Goal: Task Accomplishment & Management: Manage account settings

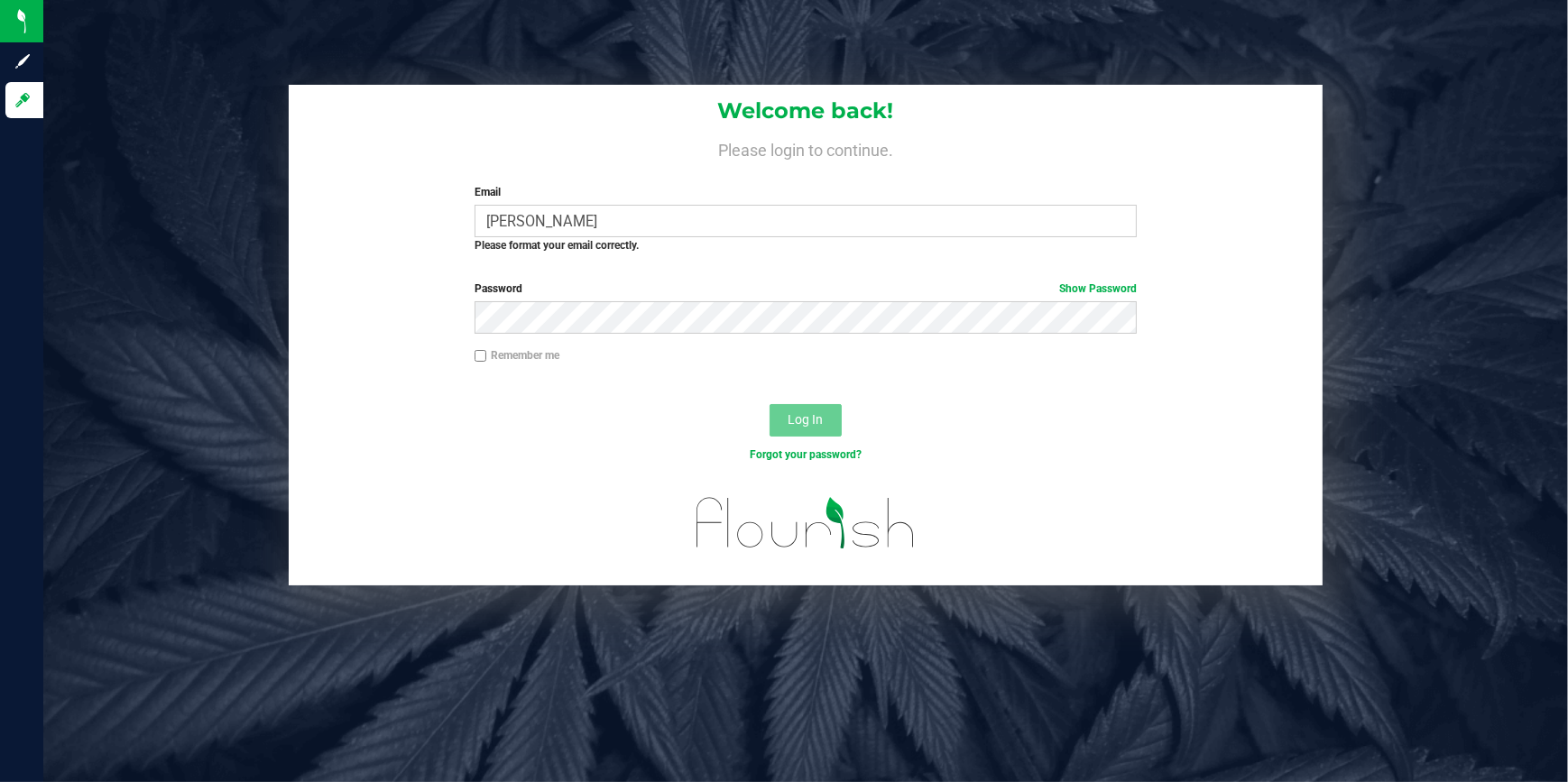
type input "[PERSON_NAME][EMAIL_ADDRESS][PERSON_NAME][DOMAIN_NAME]"
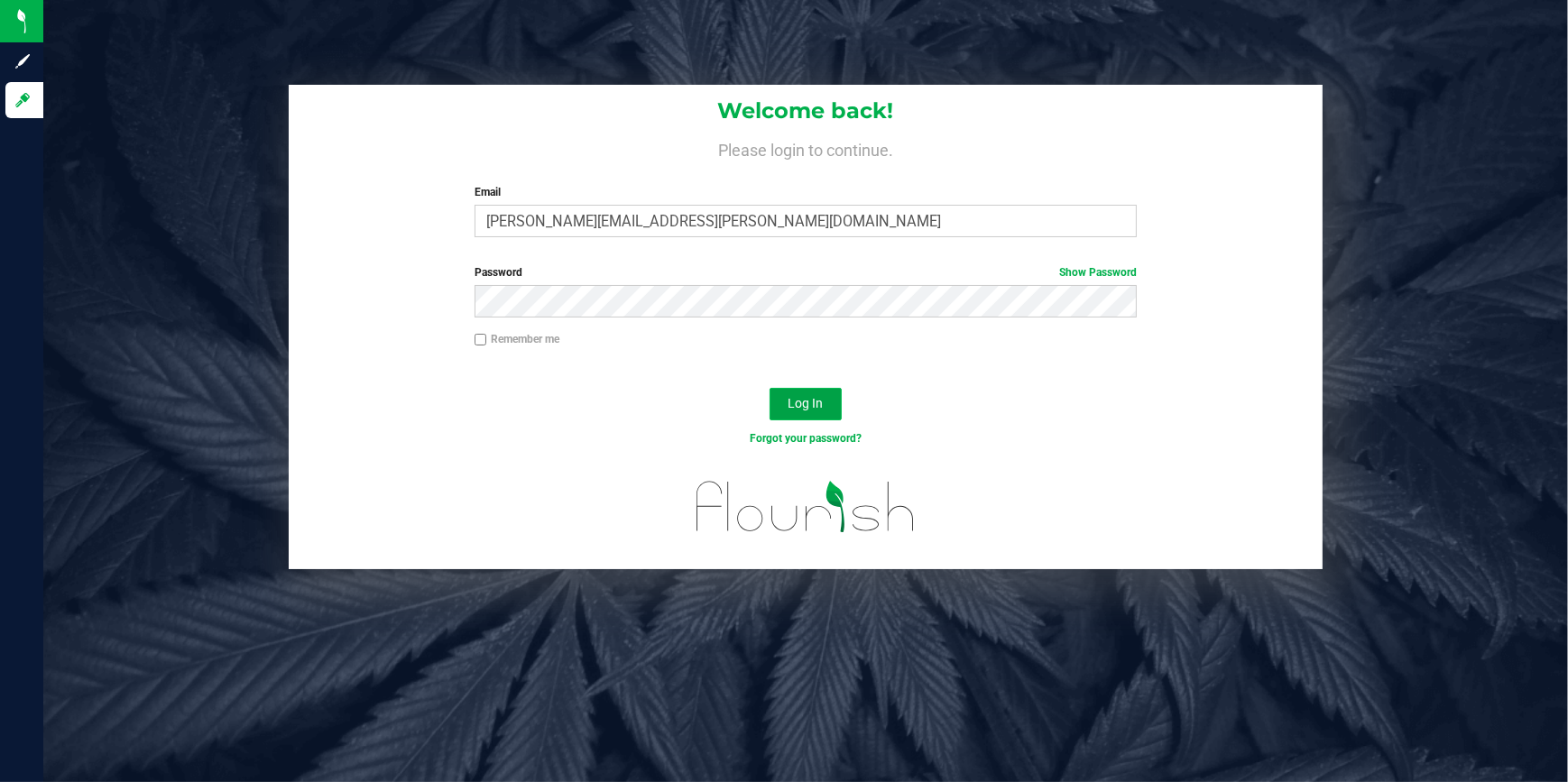
click at [819, 413] on button "Log In" at bounding box center [805, 404] width 72 height 33
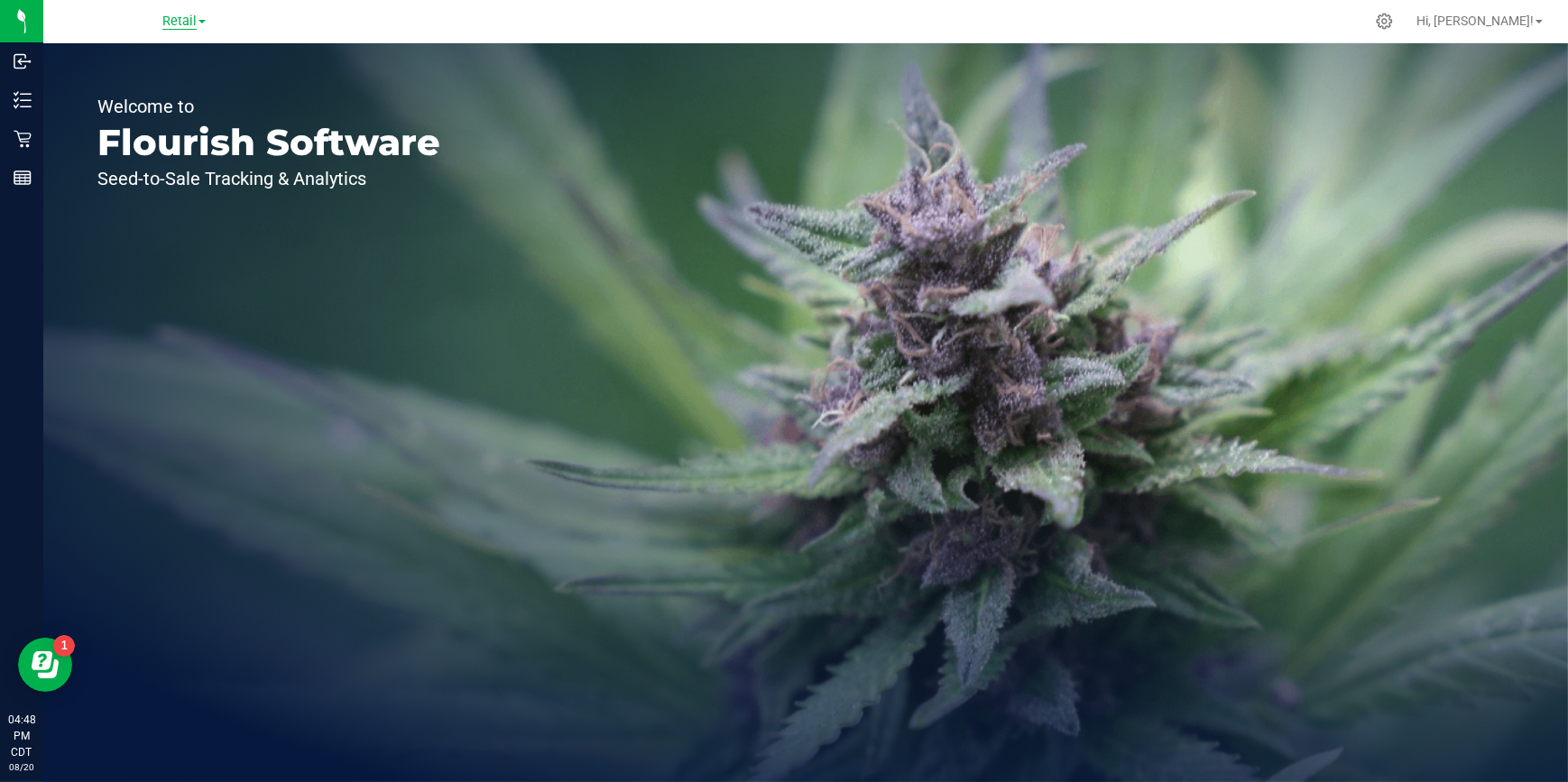
click at [182, 18] on span "Retail" at bounding box center [180, 22] width 35 height 16
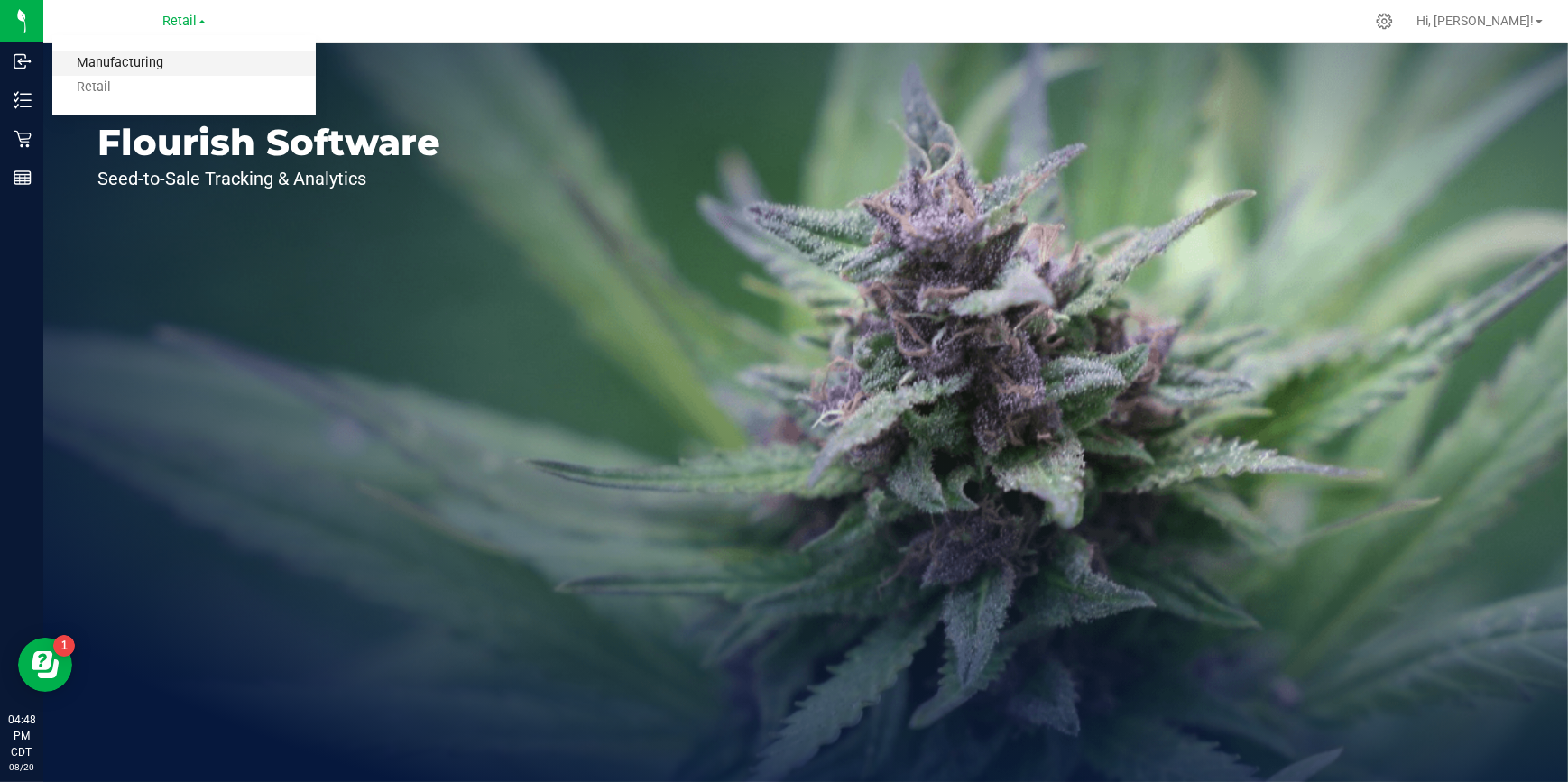
click at [160, 57] on link "Manufacturing" at bounding box center [183, 63] width 263 height 25
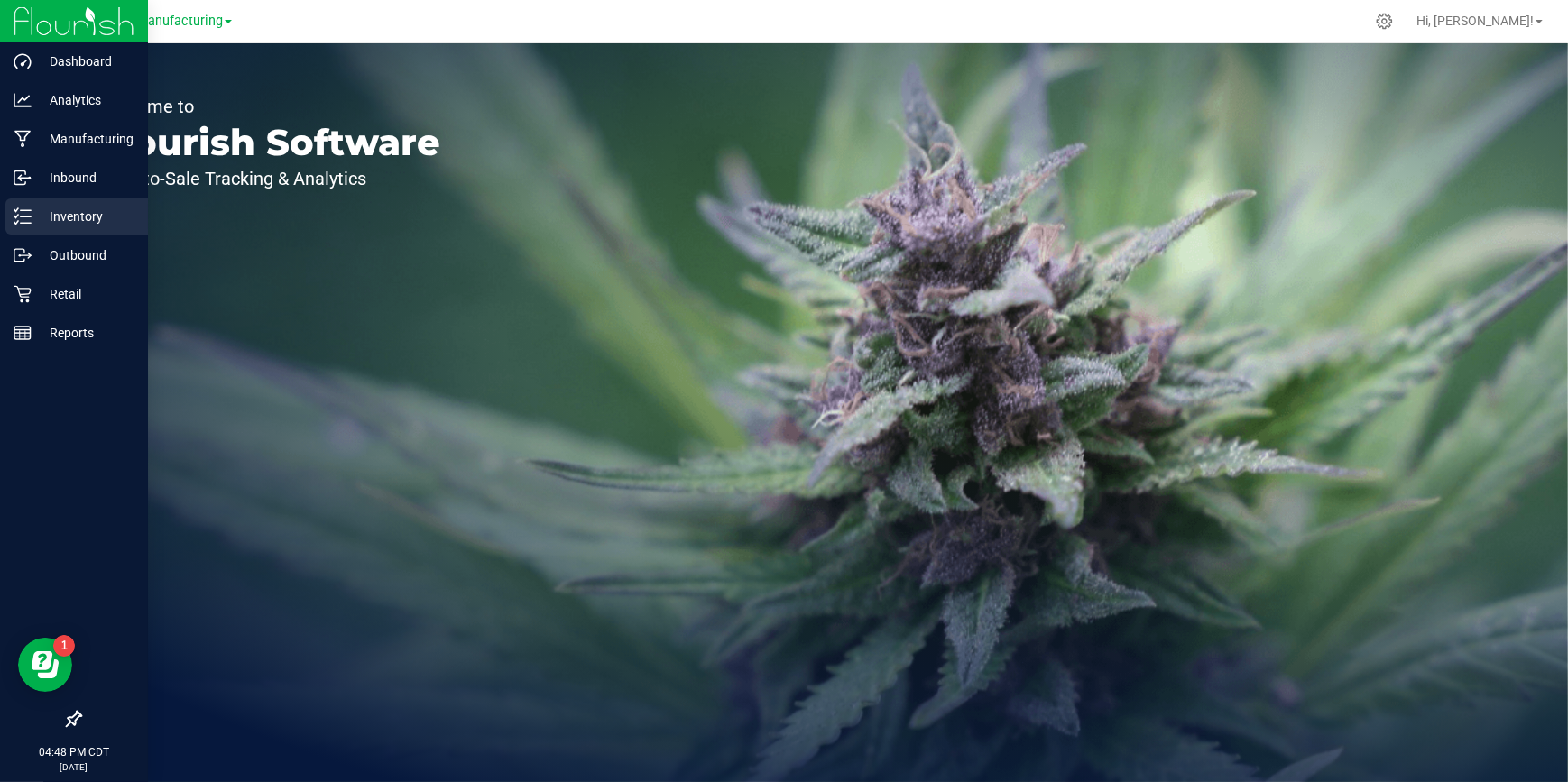
click at [57, 213] on p "Inventory" at bounding box center [86, 217] width 108 height 22
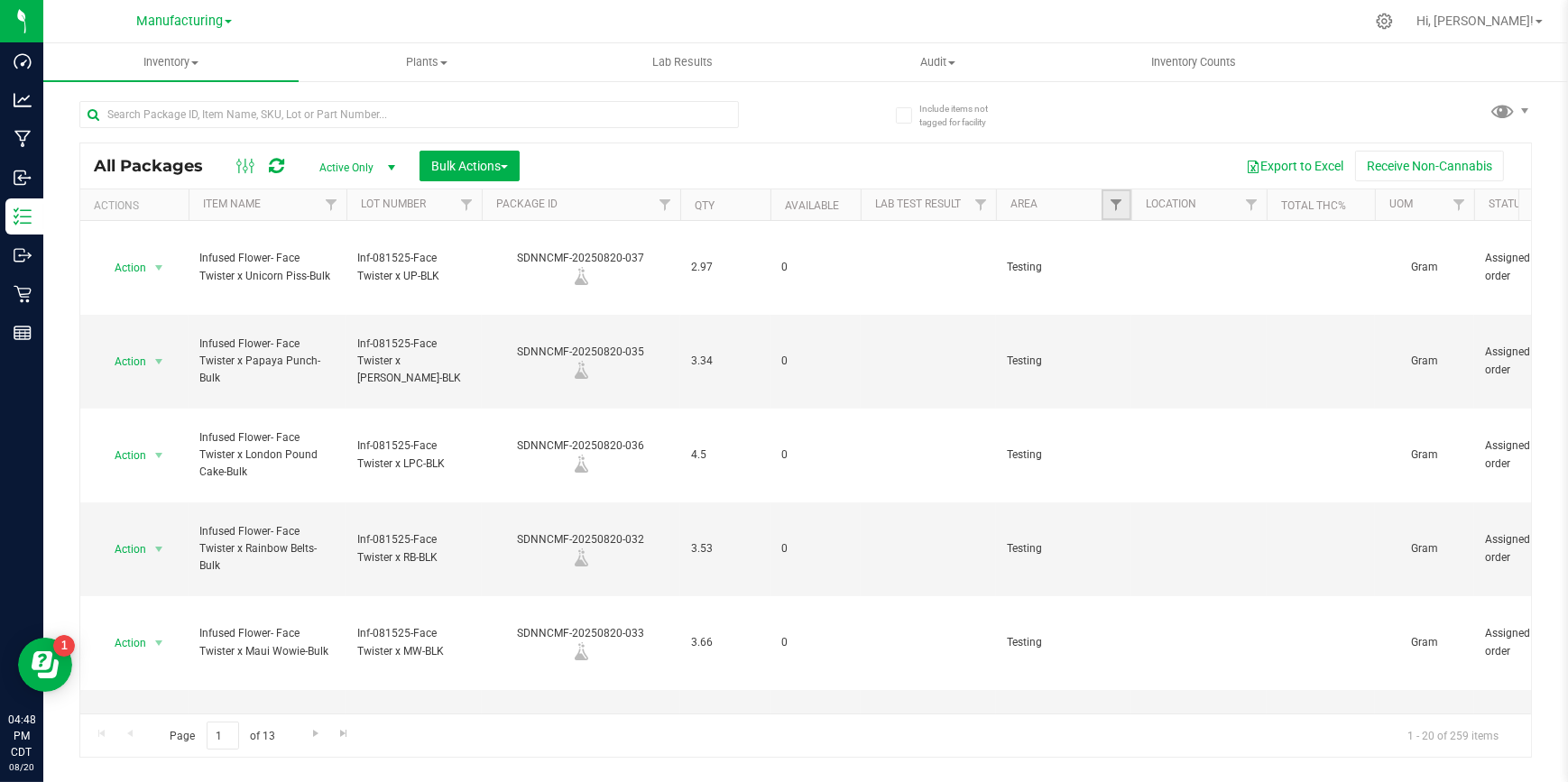
click at [1108, 199] on link "Filter" at bounding box center [1116, 205] width 30 height 31
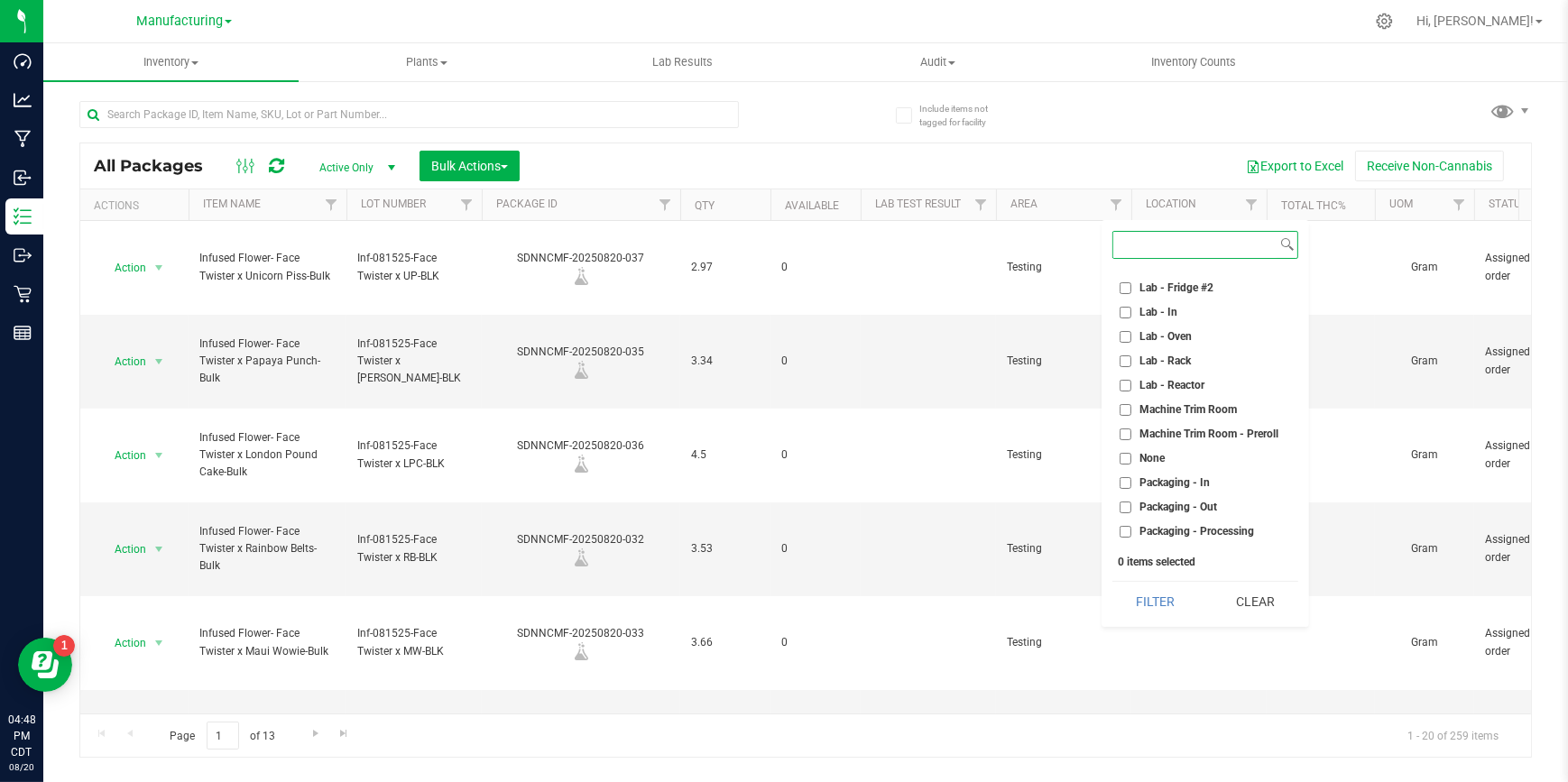
scroll to position [327, 0]
click at [1123, 484] on input "Packaging - Out" at bounding box center [1125, 489] width 12 height 12
checkbox input "true"
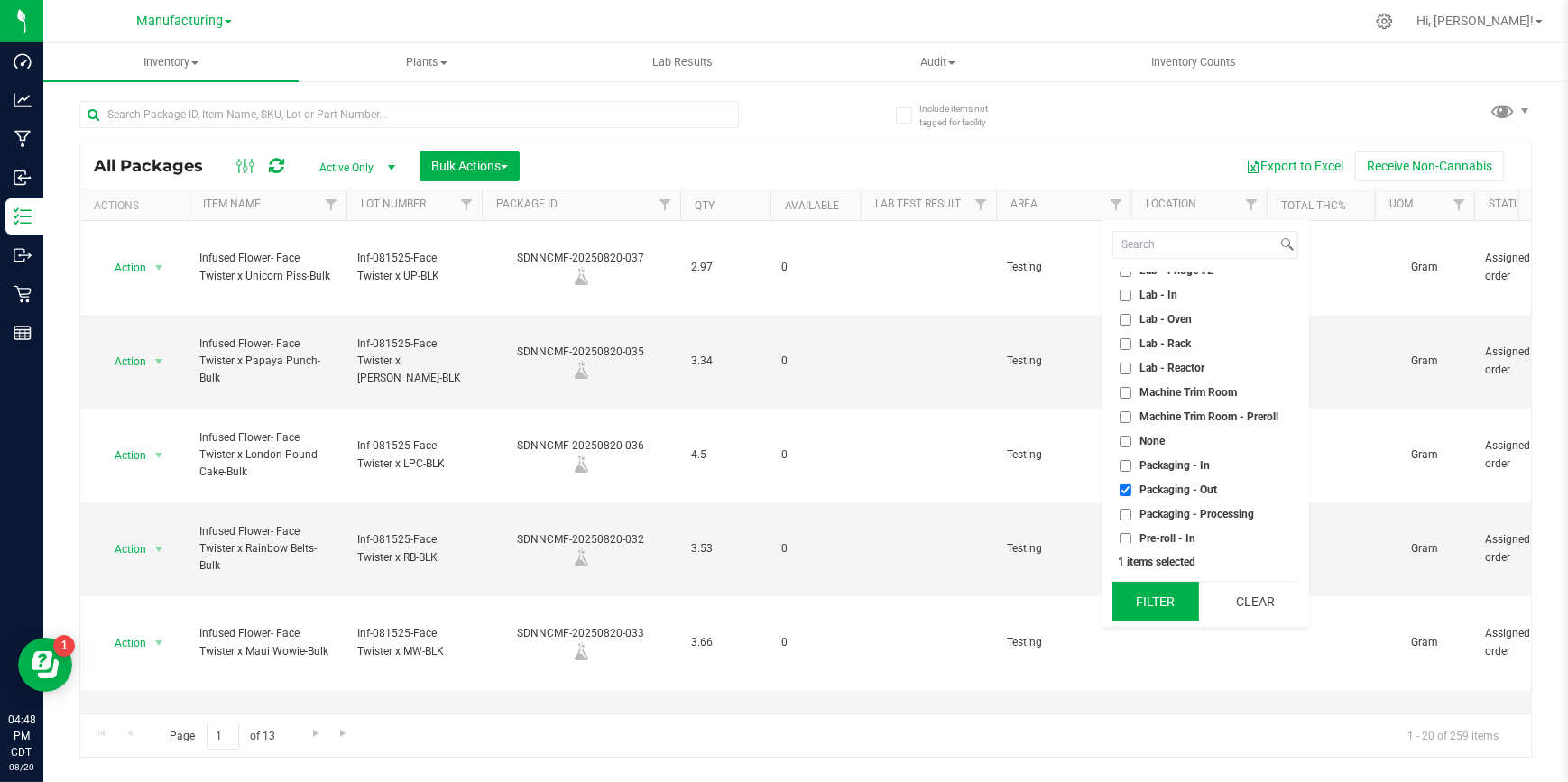
click at [1139, 594] on button "Filter" at bounding box center [1155, 602] width 87 height 40
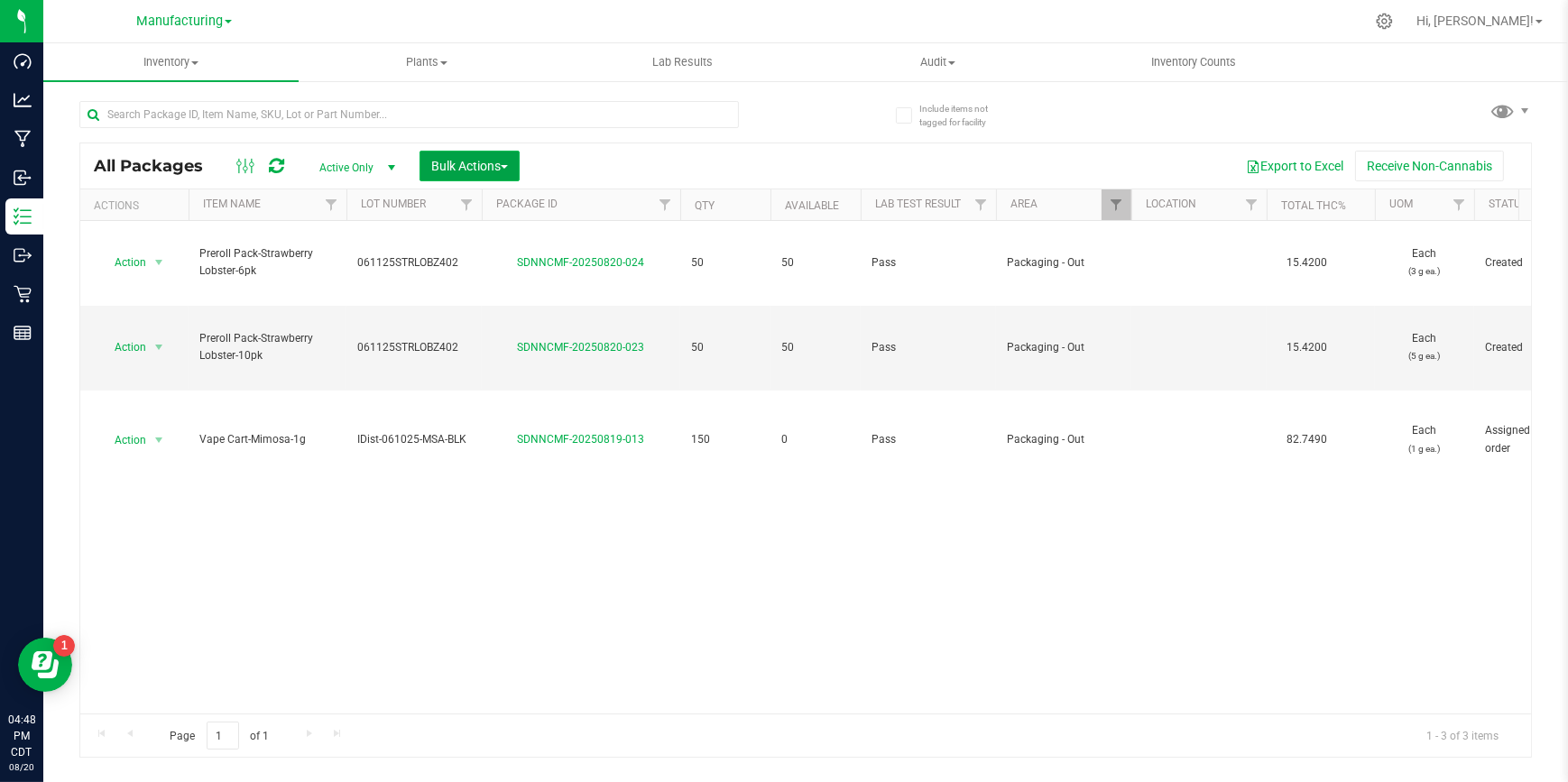
click at [499, 156] on button "Bulk Actions" at bounding box center [469, 166] width 100 height 31
click at [466, 244] on span "Add to outbound order" at bounding box center [491, 239] width 123 height 15
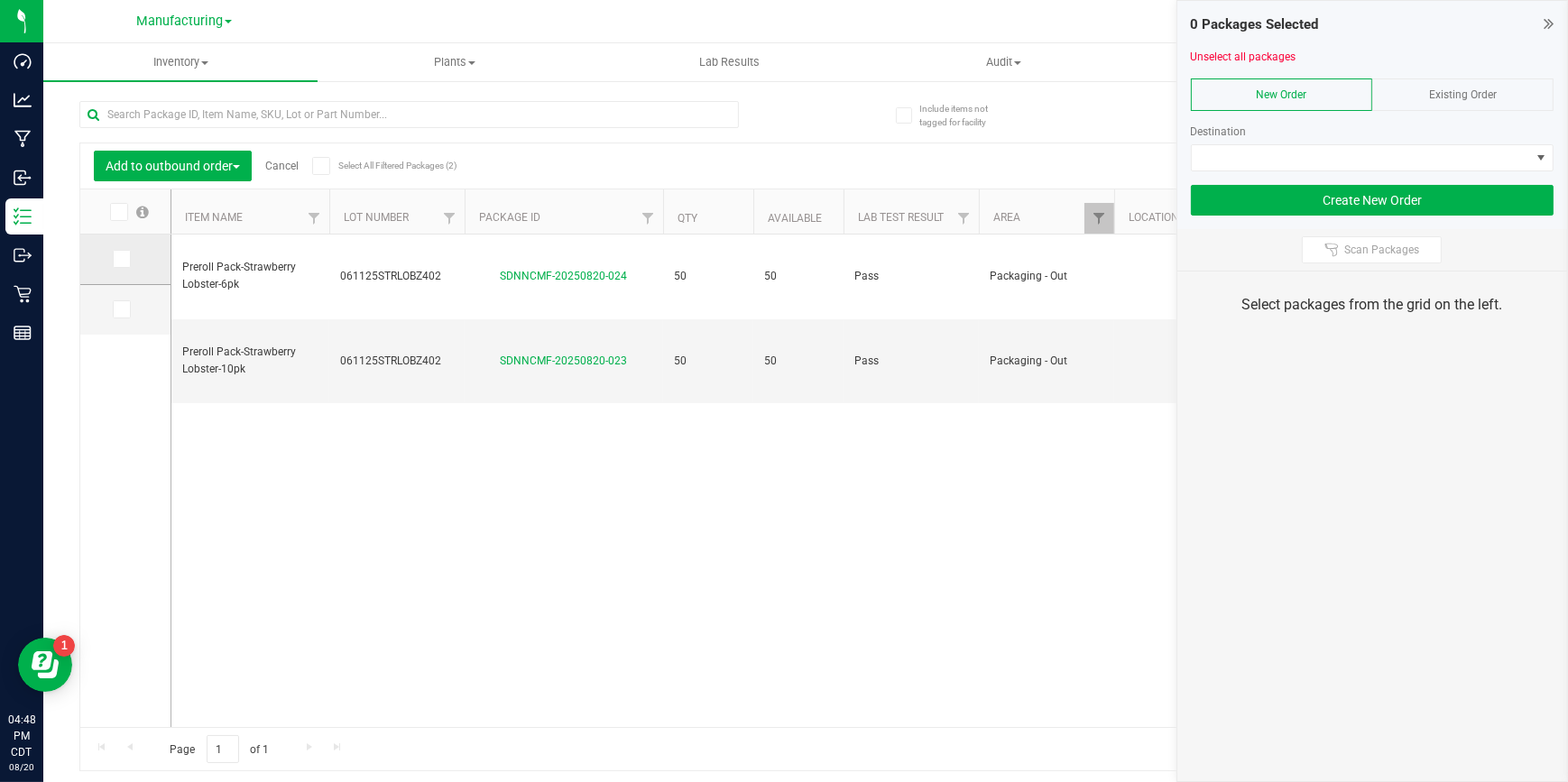
click at [123, 259] on icon at bounding box center [120, 259] width 12 height 0
click at [0, 0] on input "checkbox" at bounding box center [0, 0] width 0 height 0
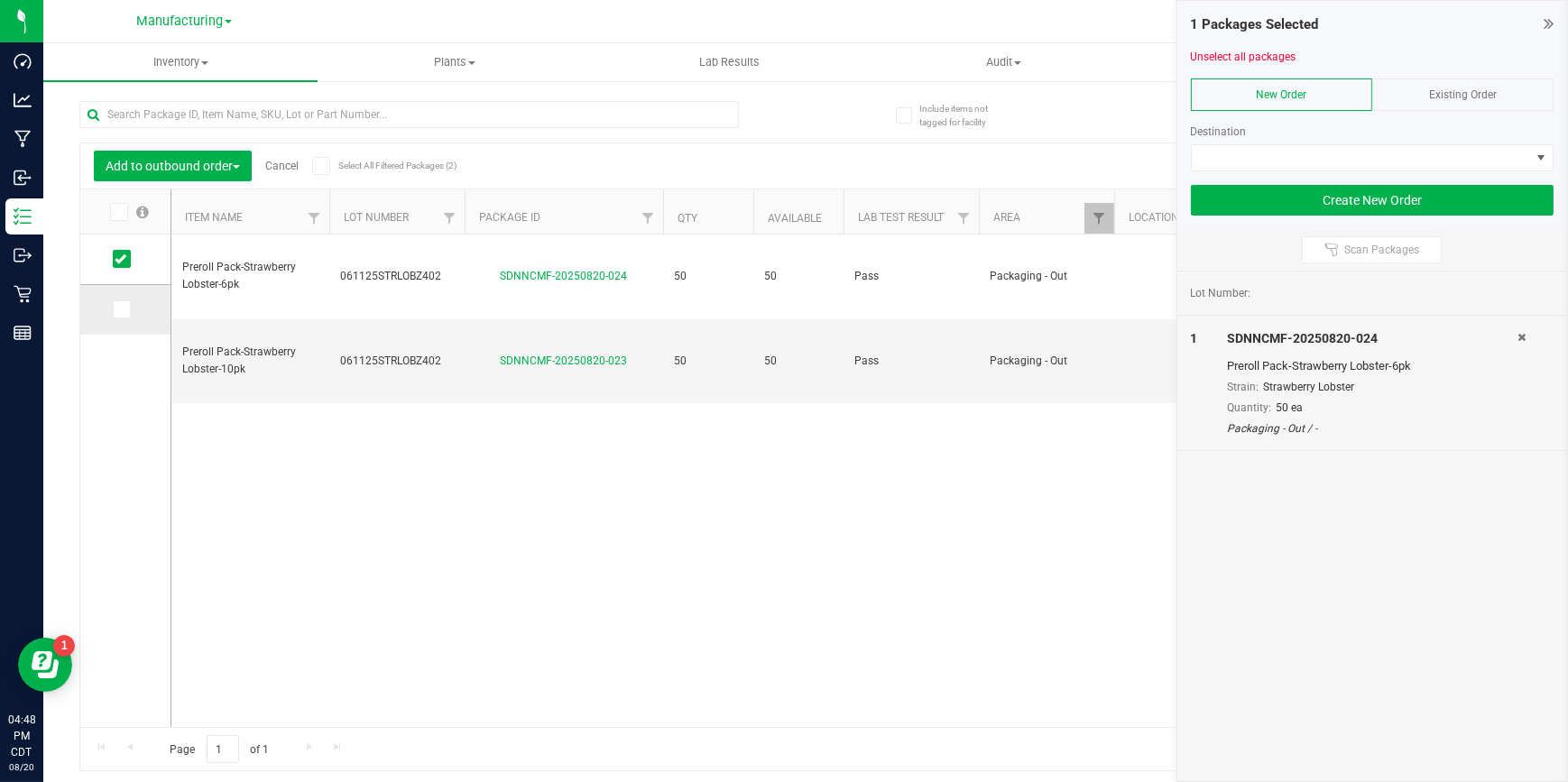
click at [125, 309] on icon at bounding box center [120, 309] width 12 height 0
click at [0, 0] on input "checkbox" at bounding box center [0, 0] width 0 height 0
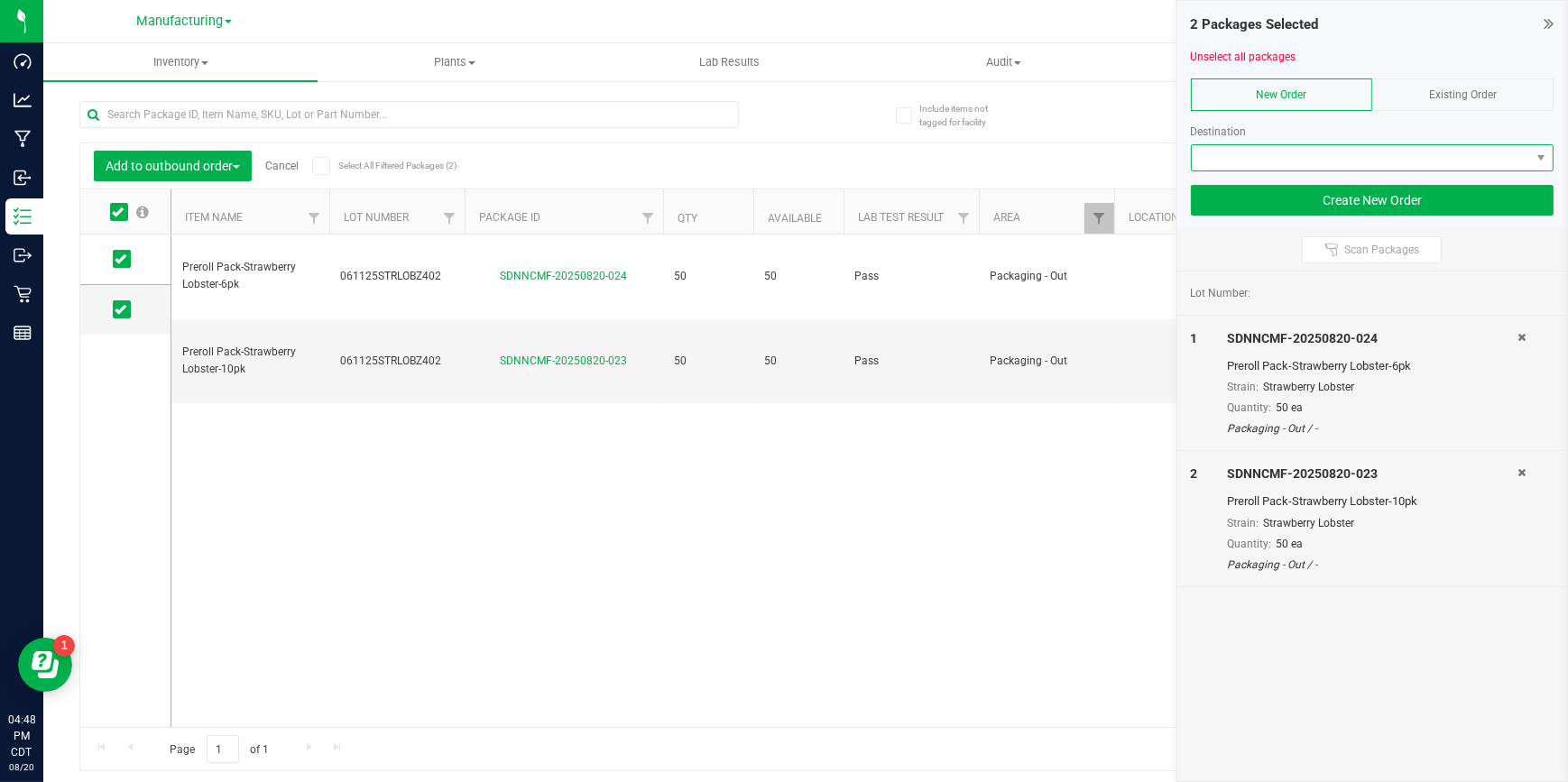
click at [1256, 157] on span at bounding box center [1361, 158] width 339 height 26
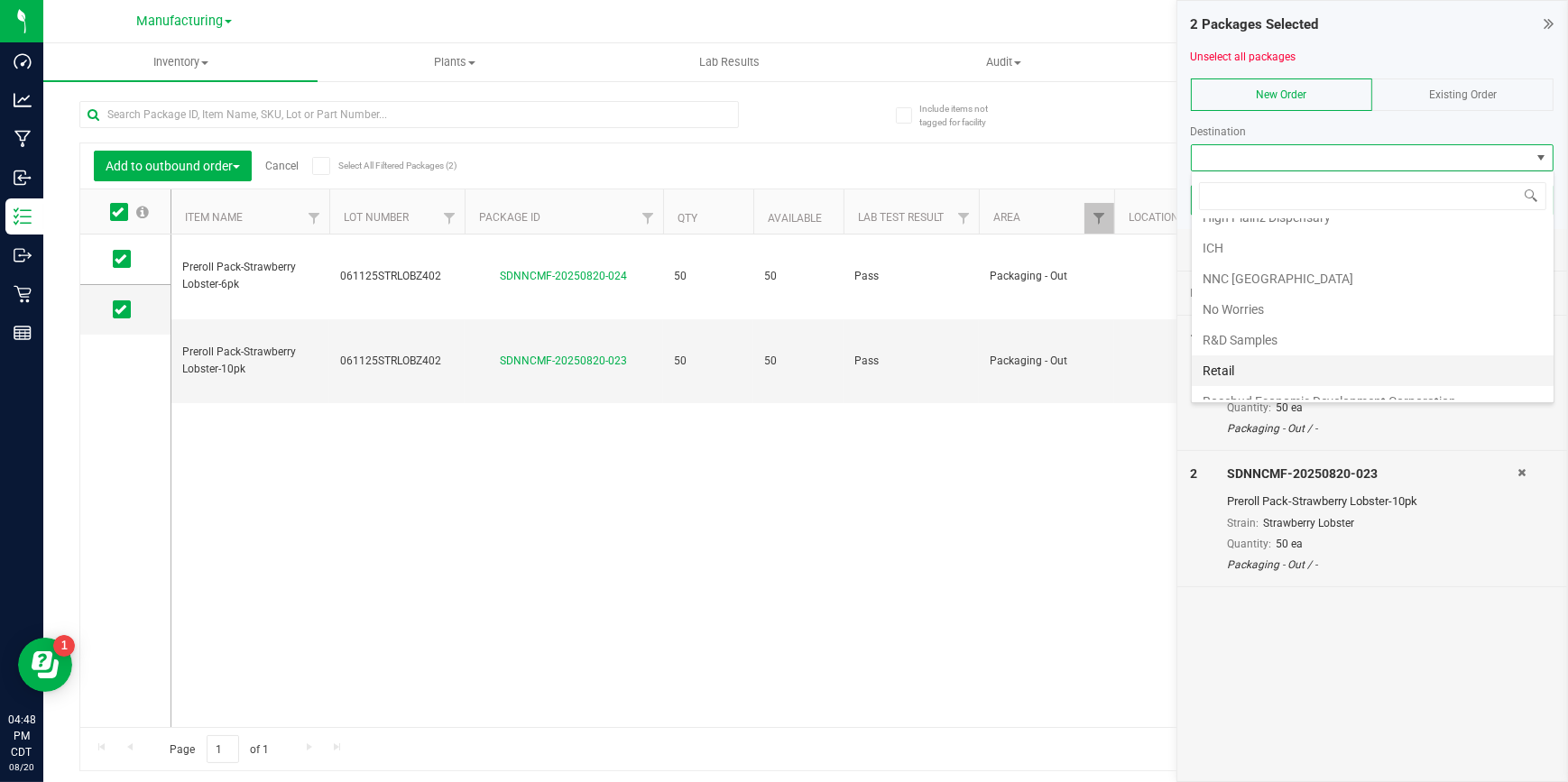
scroll to position [277, 0]
click at [1236, 348] on li "Retail" at bounding box center [1372, 356] width 362 height 31
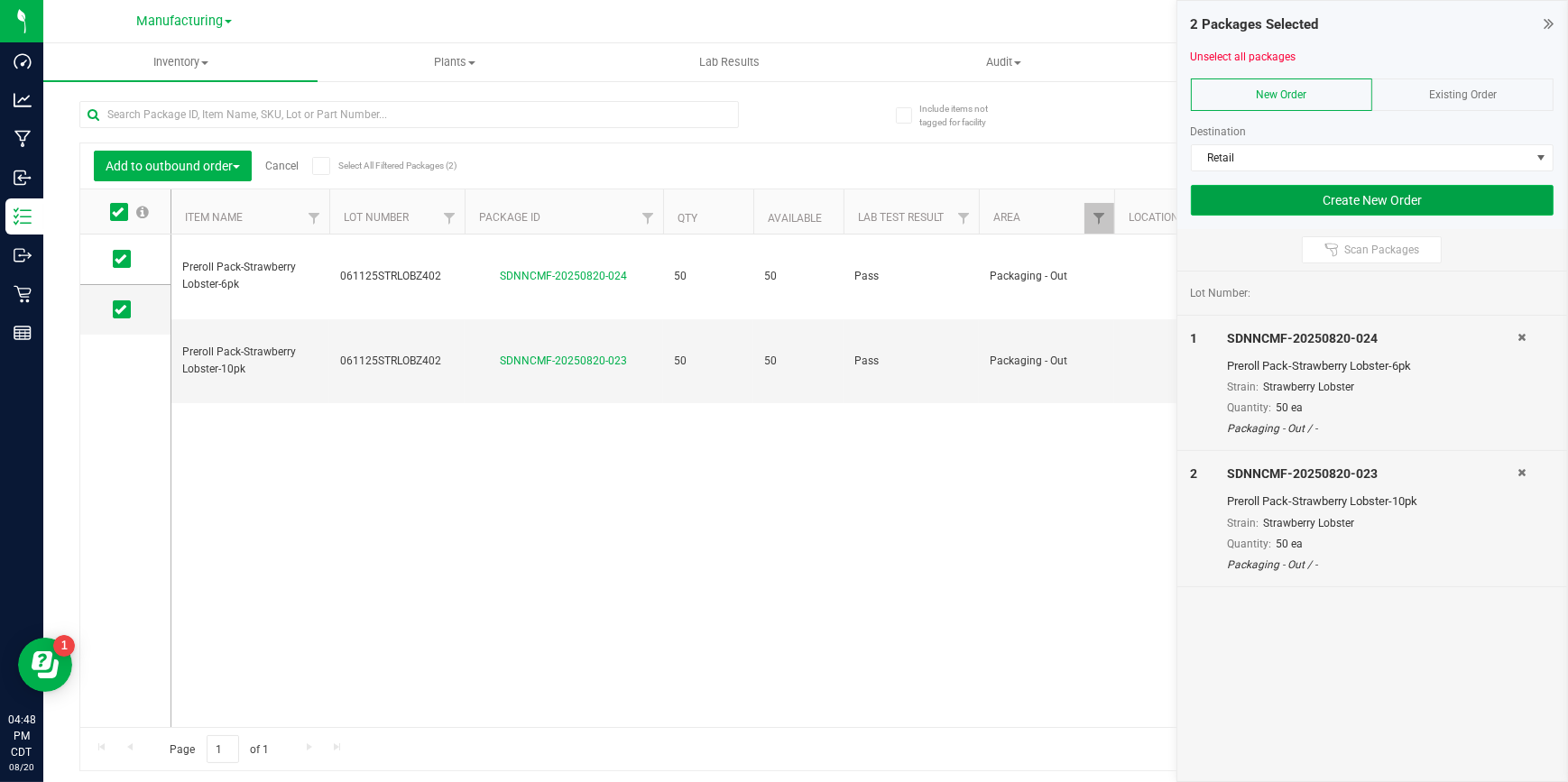
click at [1339, 198] on button "Create New Order" at bounding box center [1372, 201] width 364 height 31
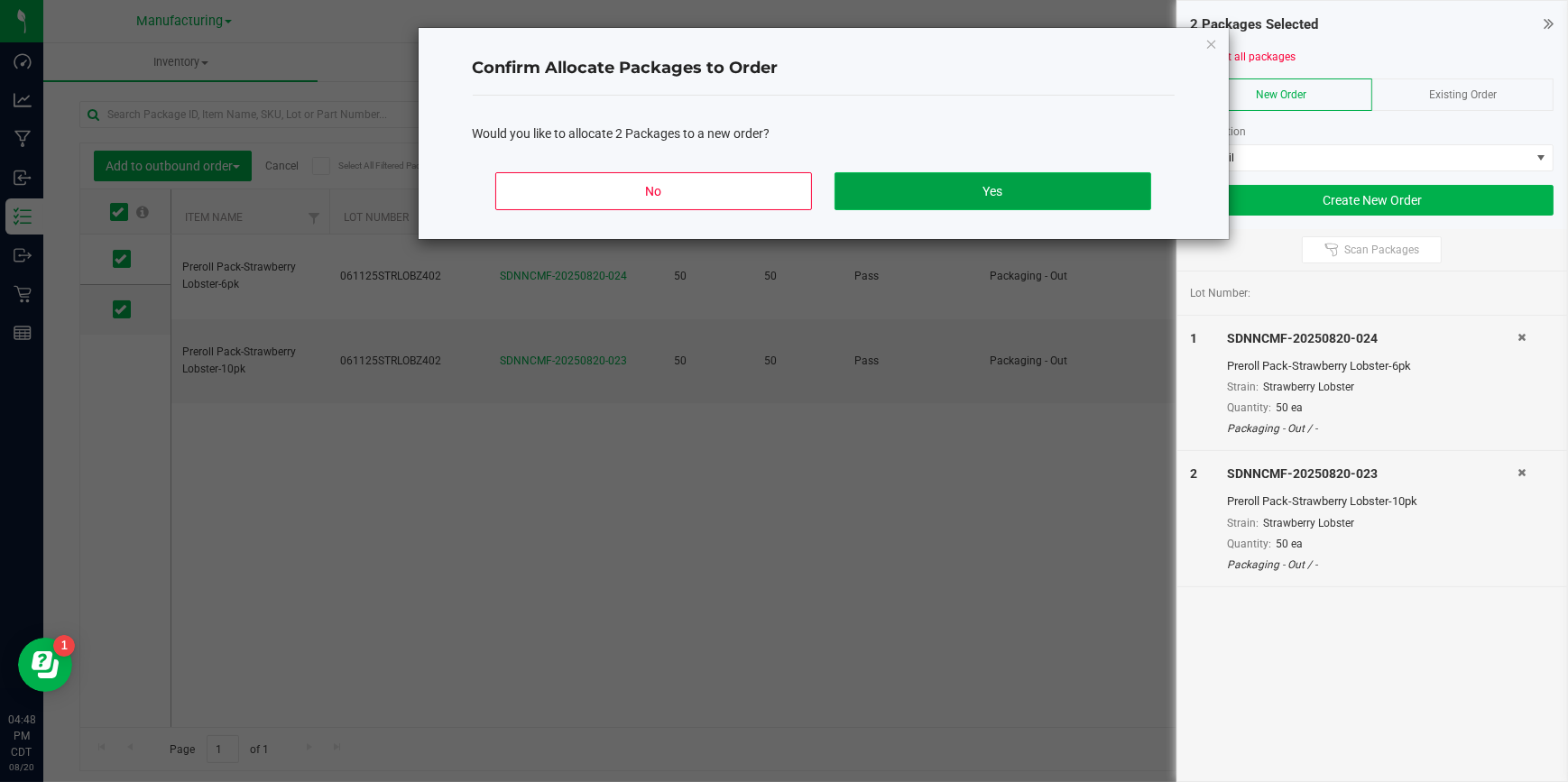
click at [1026, 187] on button "Yes" at bounding box center [992, 191] width 315 height 38
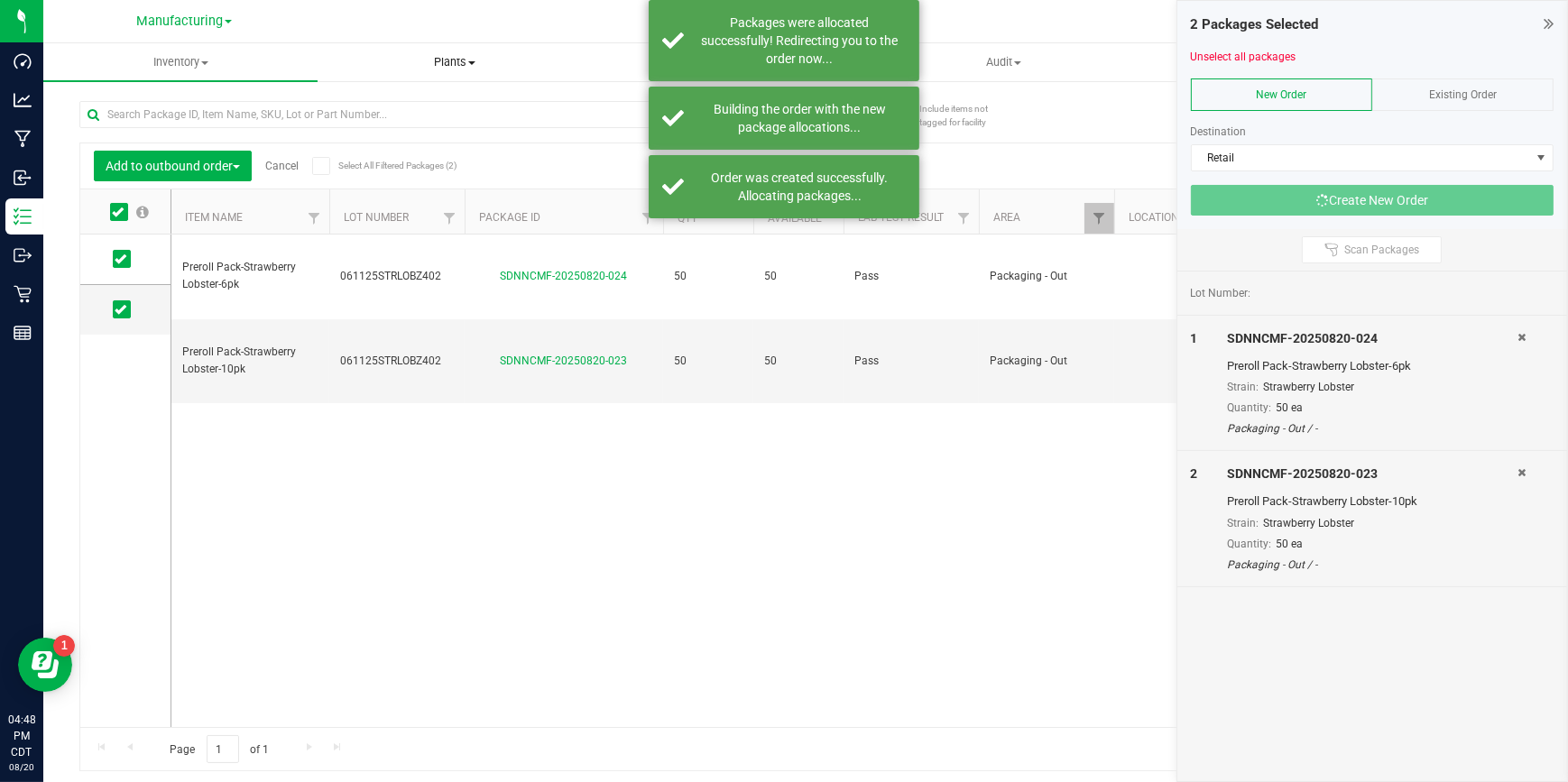
click at [523, 65] on span "Plants" at bounding box center [454, 62] width 273 height 16
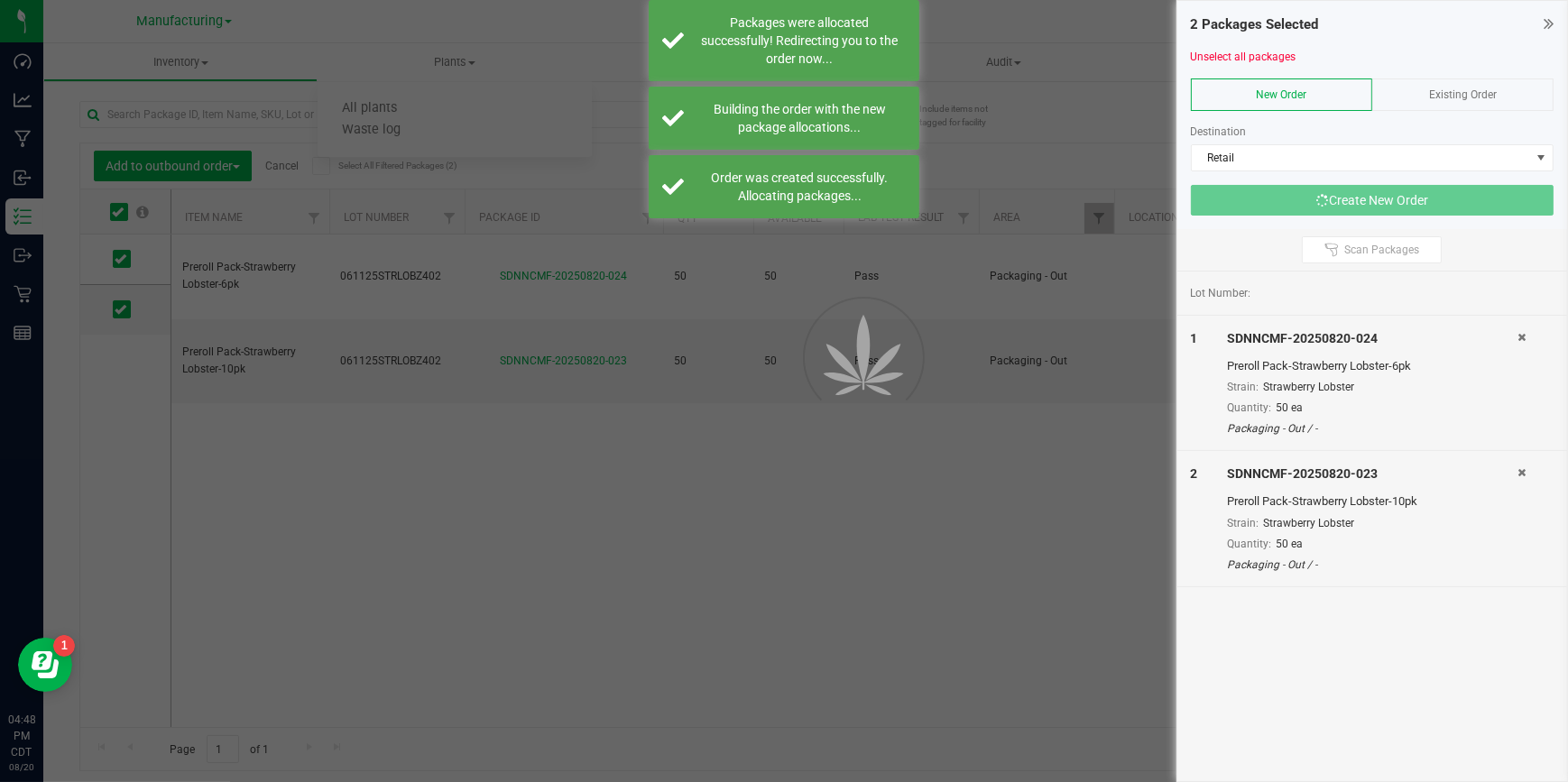
click at [551, 25] on div at bounding box center [784, 391] width 1568 height 782
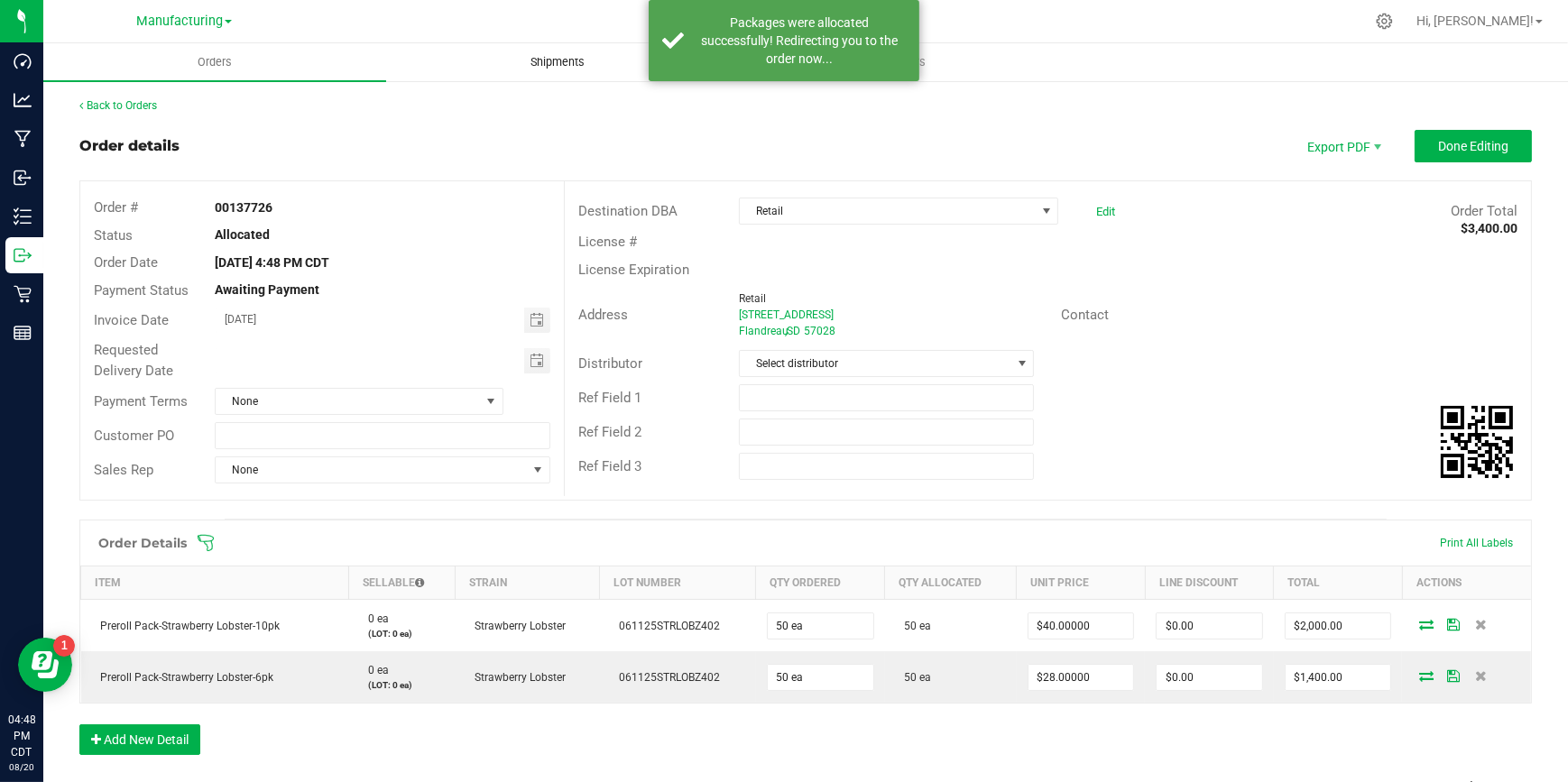
click at [554, 58] on span "Shipments" at bounding box center [557, 62] width 103 height 16
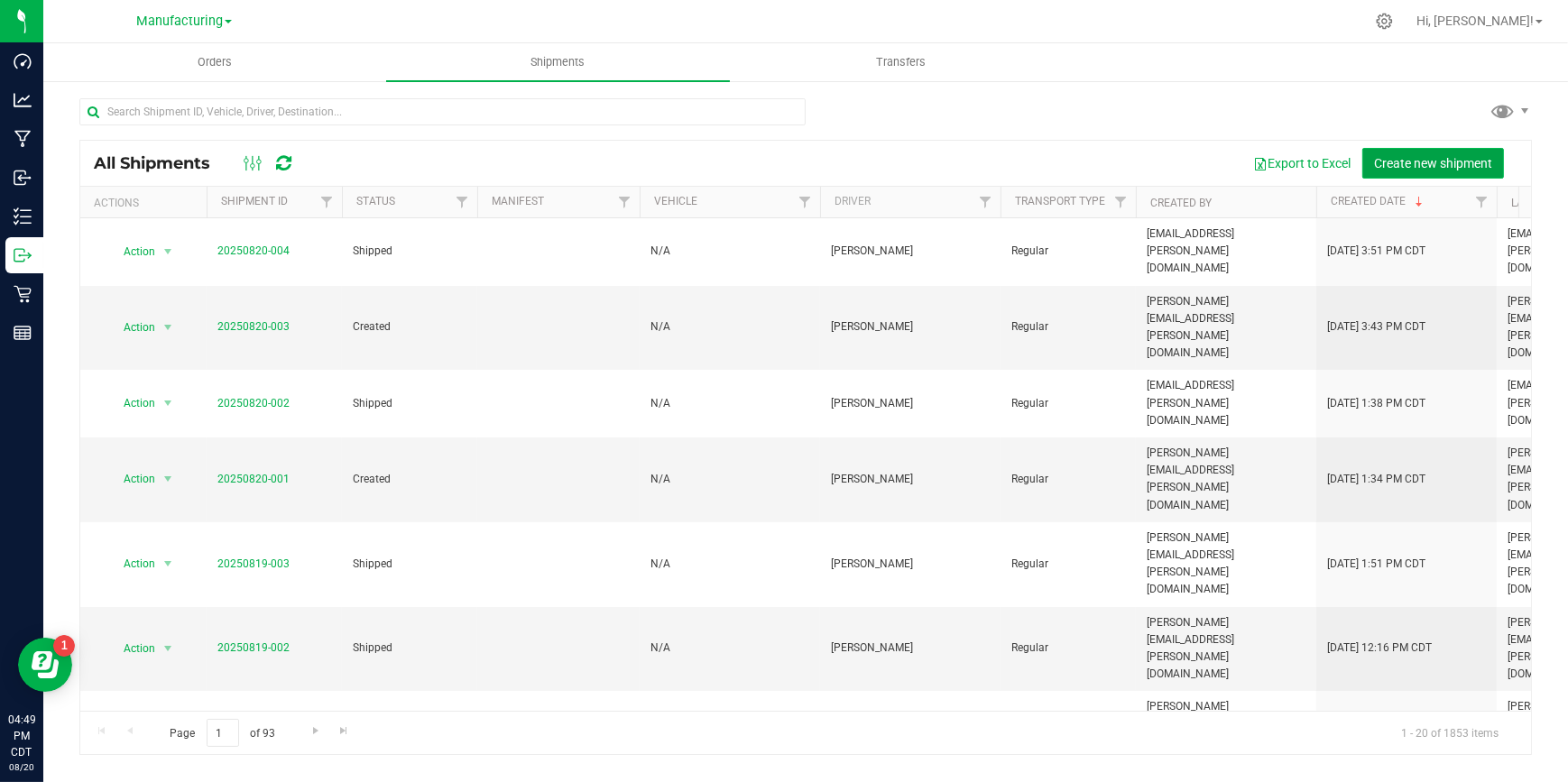
click at [1379, 149] on button "Create new shipment" at bounding box center [1432, 163] width 141 height 31
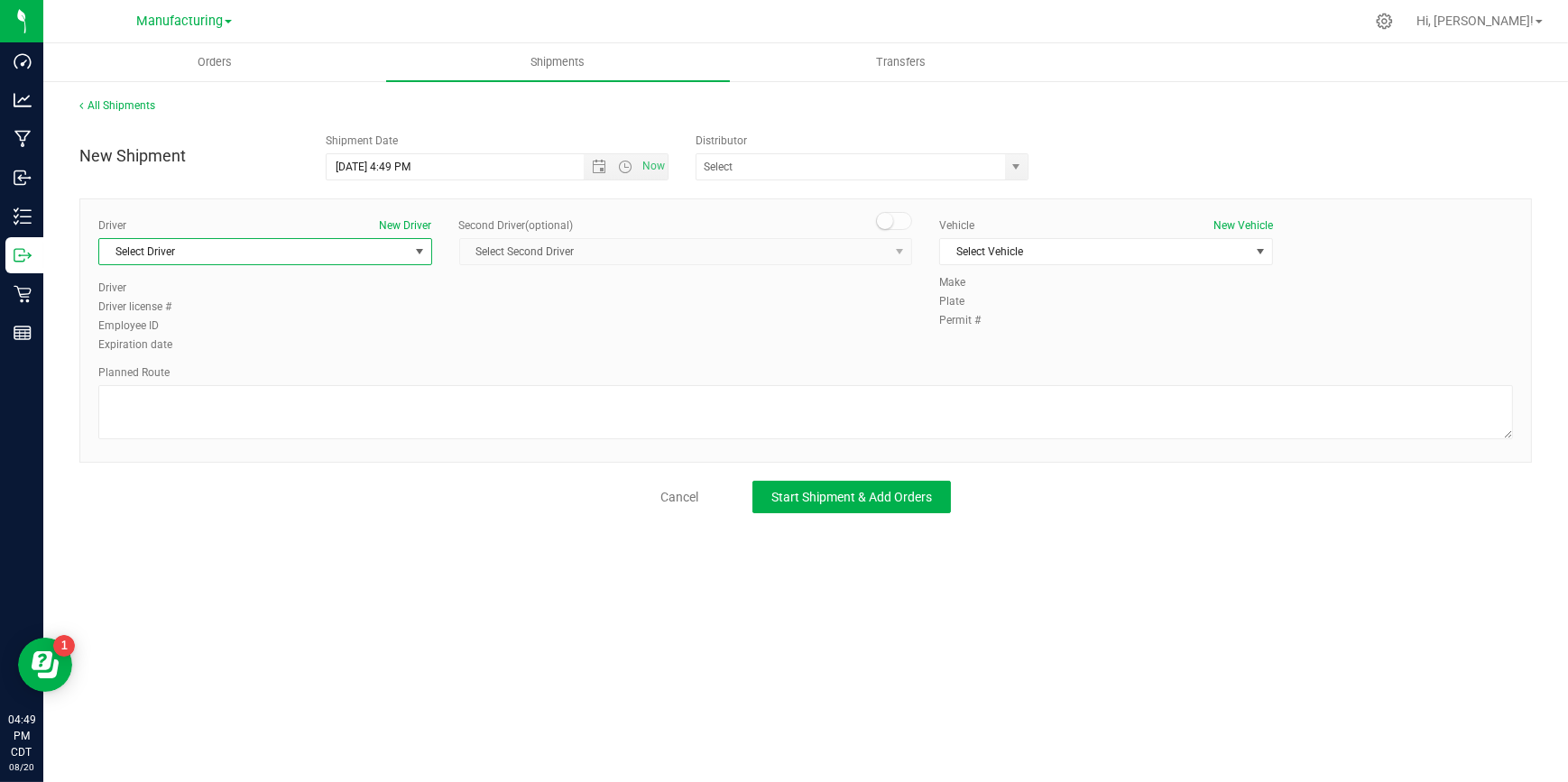
click at [393, 259] on span "Select Driver" at bounding box center [253, 252] width 309 height 26
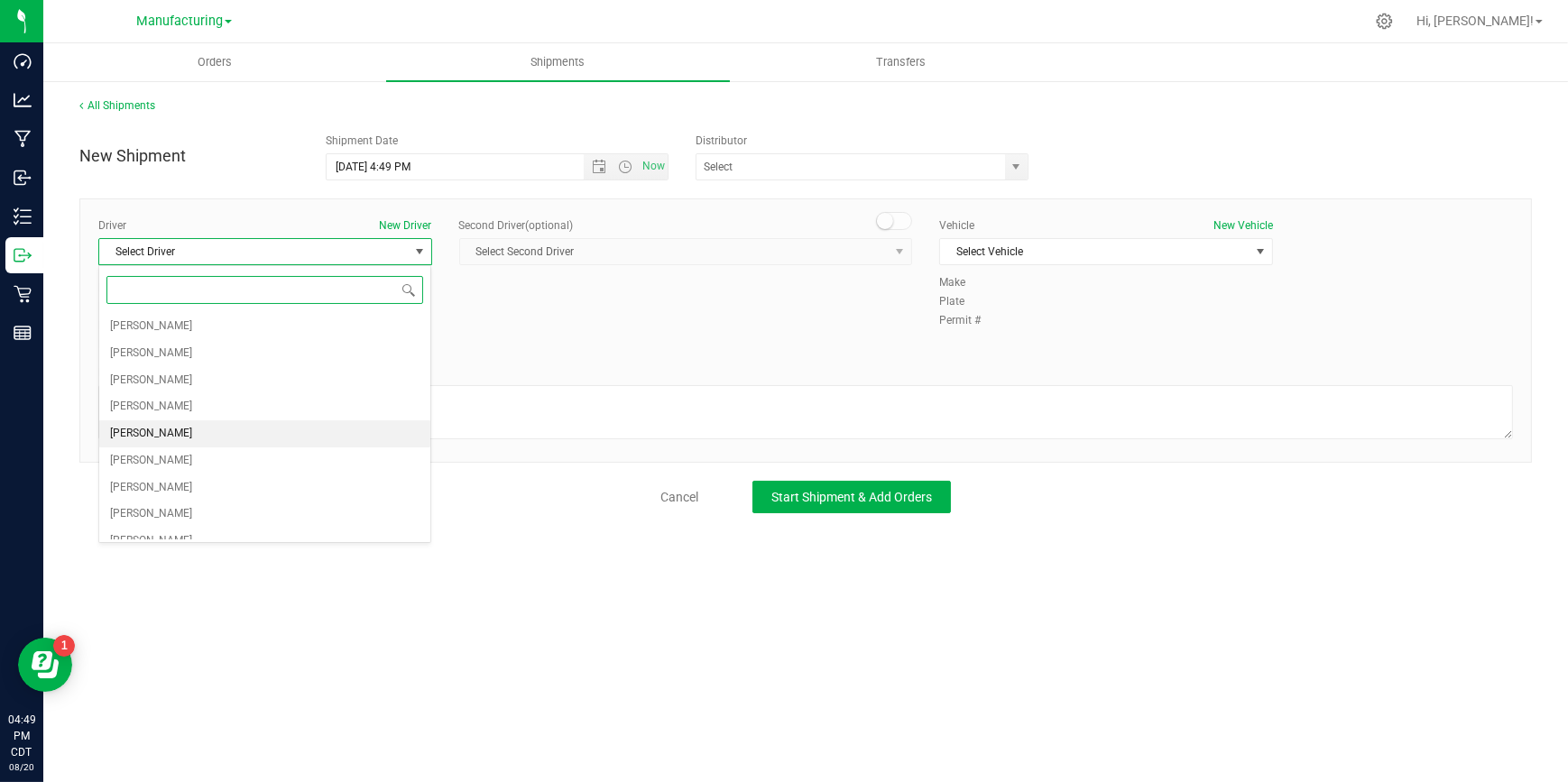
click at [133, 429] on span "[PERSON_NAME]" at bounding box center [151, 434] width 82 height 24
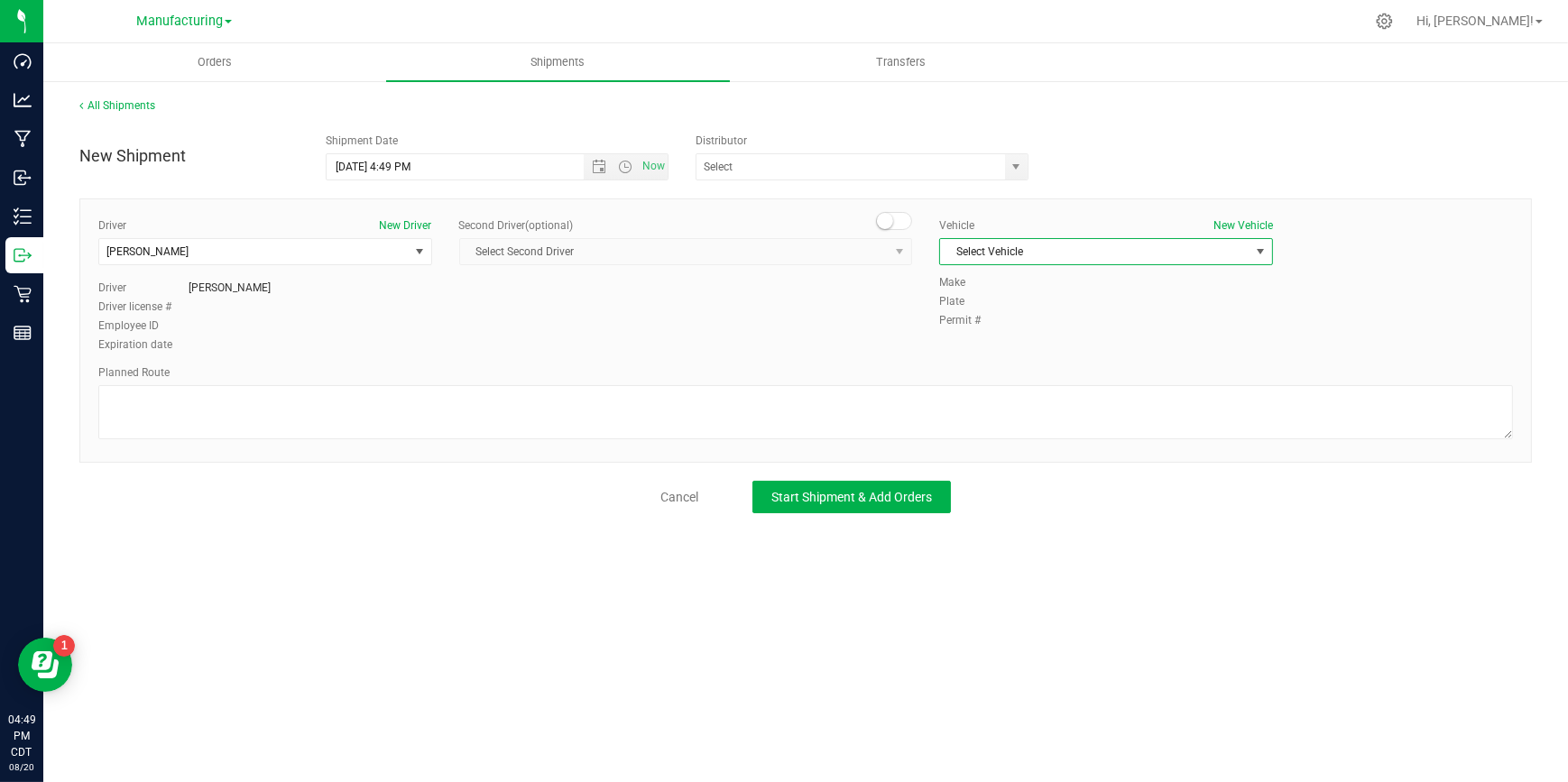
click at [1057, 252] on span "Select Vehicle" at bounding box center [1094, 252] width 309 height 26
click at [991, 282] on li "N/A" at bounding box center [1106, 283] width 332 height 27
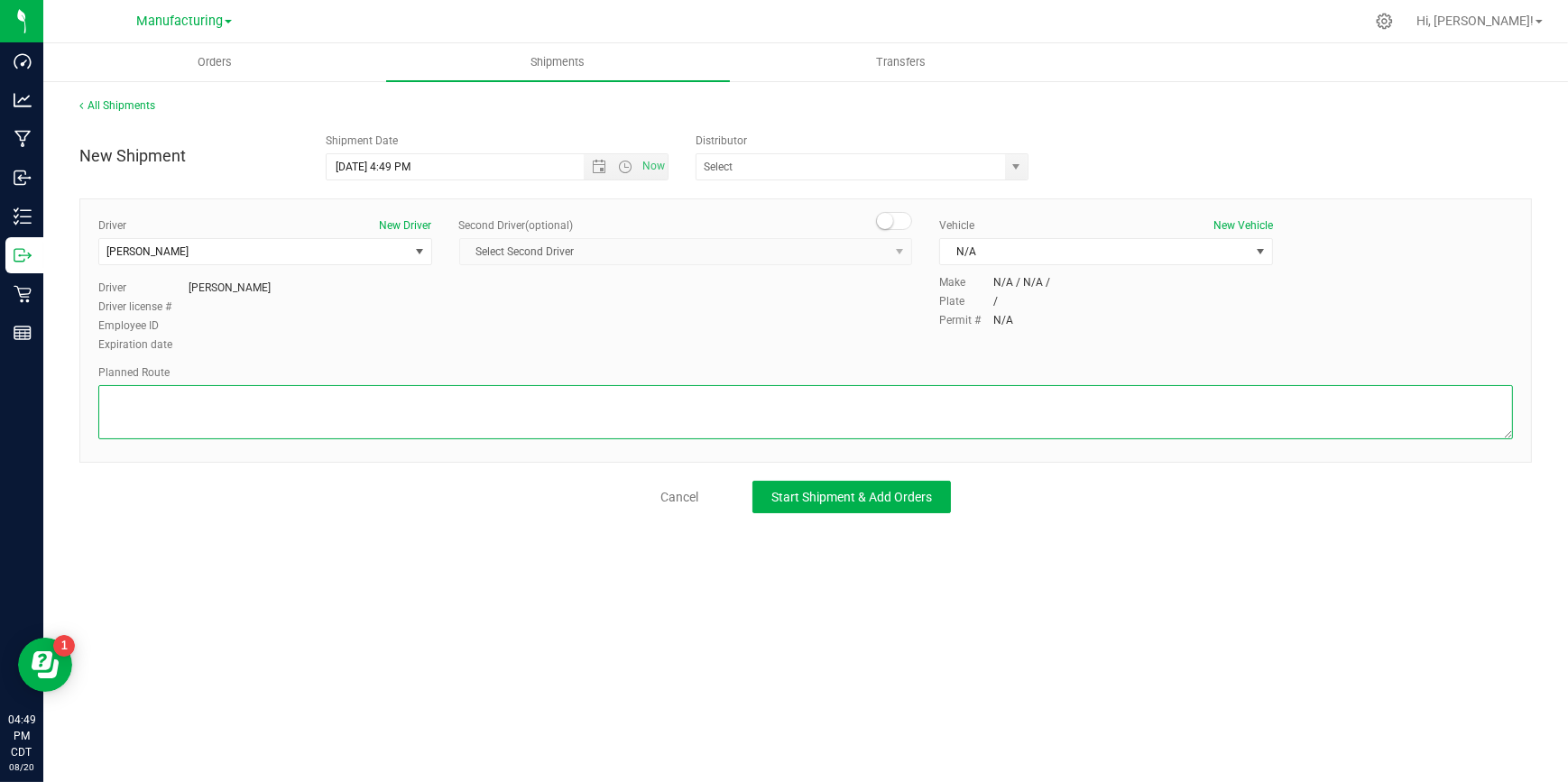
click at [566, 404] on textarea at bounding box center [805, 411] width 1414 height 54
type textarea "Packaging to Stock Room"
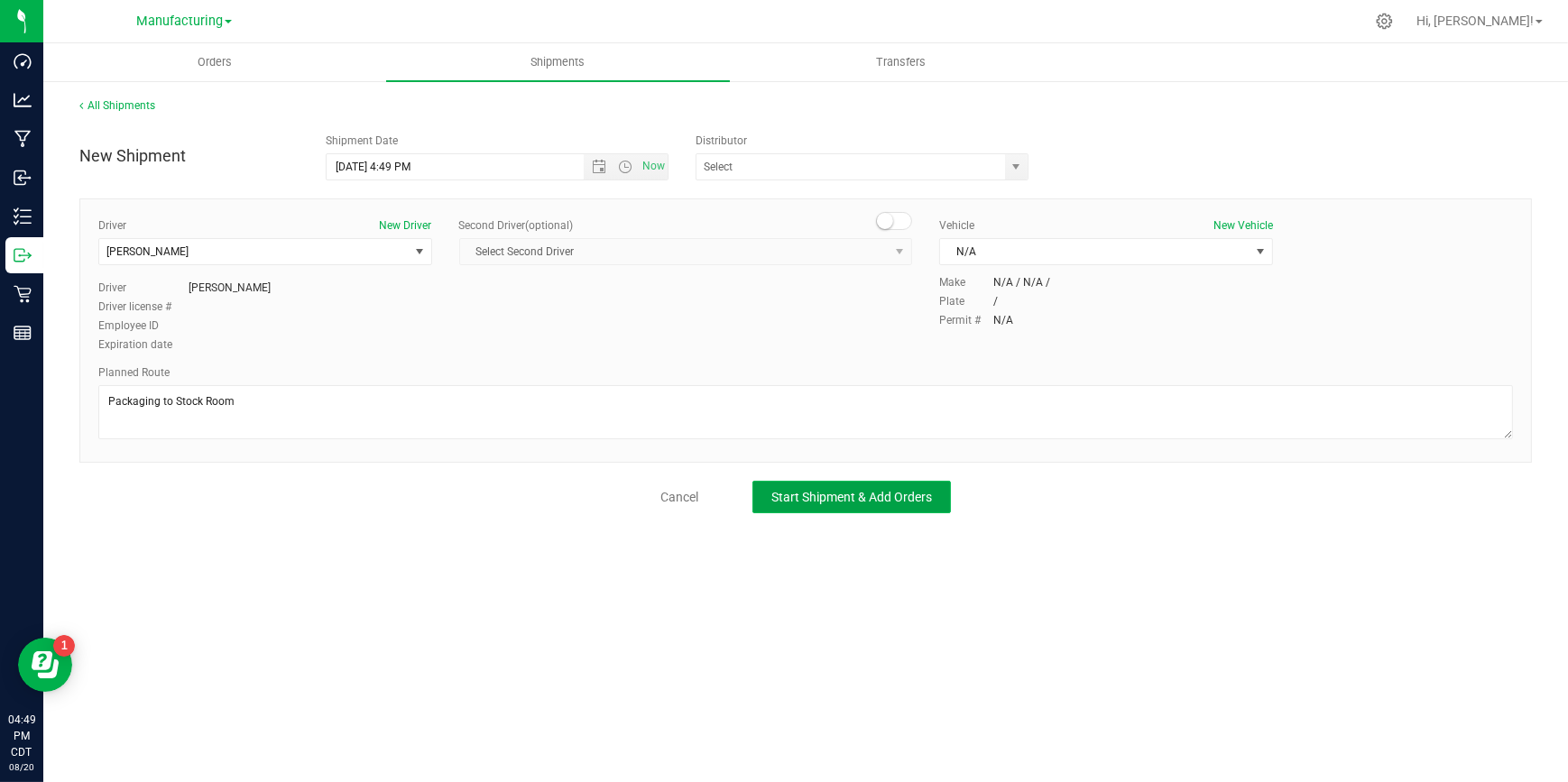
click at [801, 501] on span "Start Shipment & Add Orders" at bounding box center [851, 497] width 160 height 15
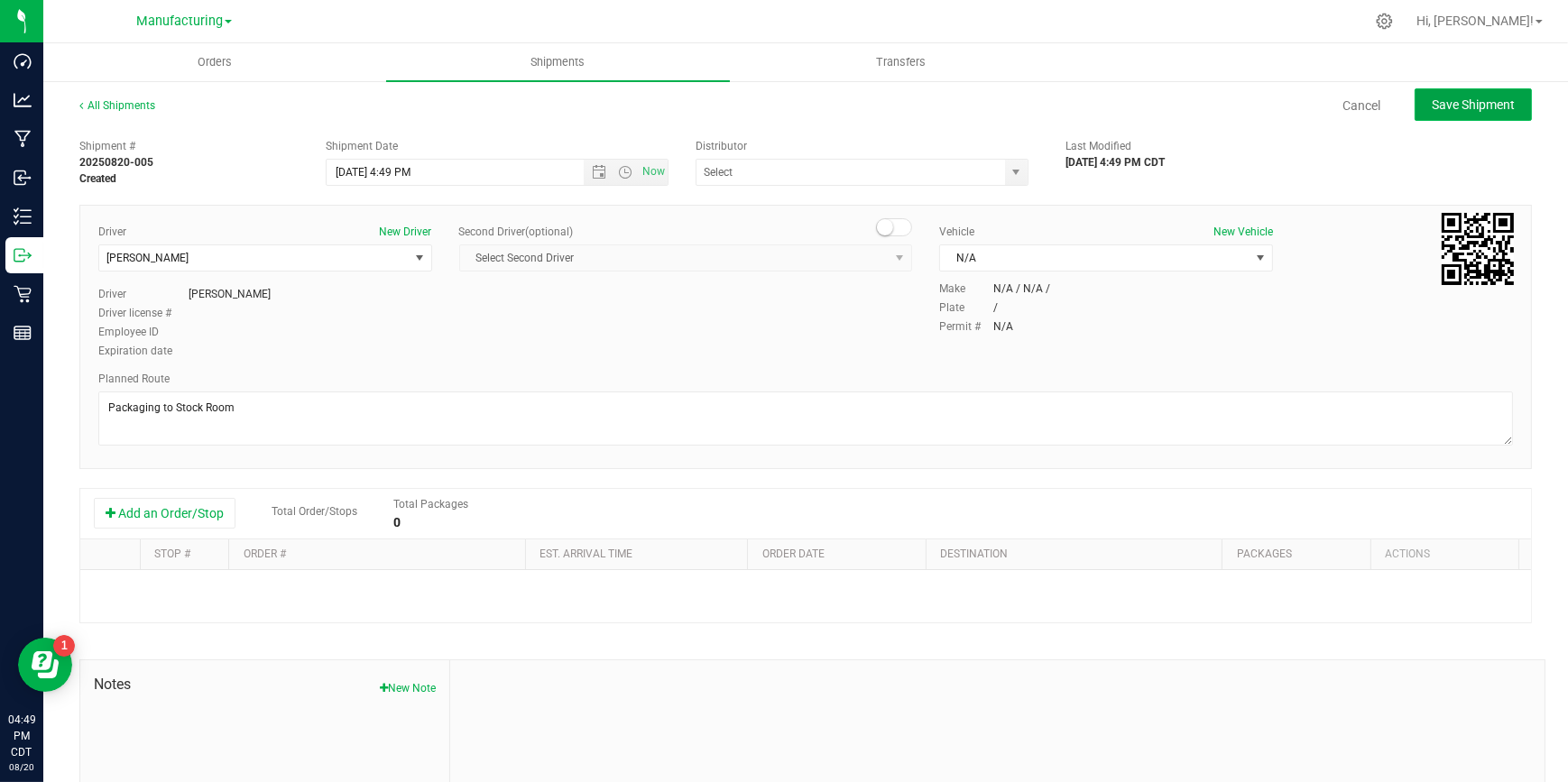
click at [1442, 114] on button "Save Shipment" at bounding box center [1472, 105] width 118 height 33
type input "[DATE] 9:49 PM"
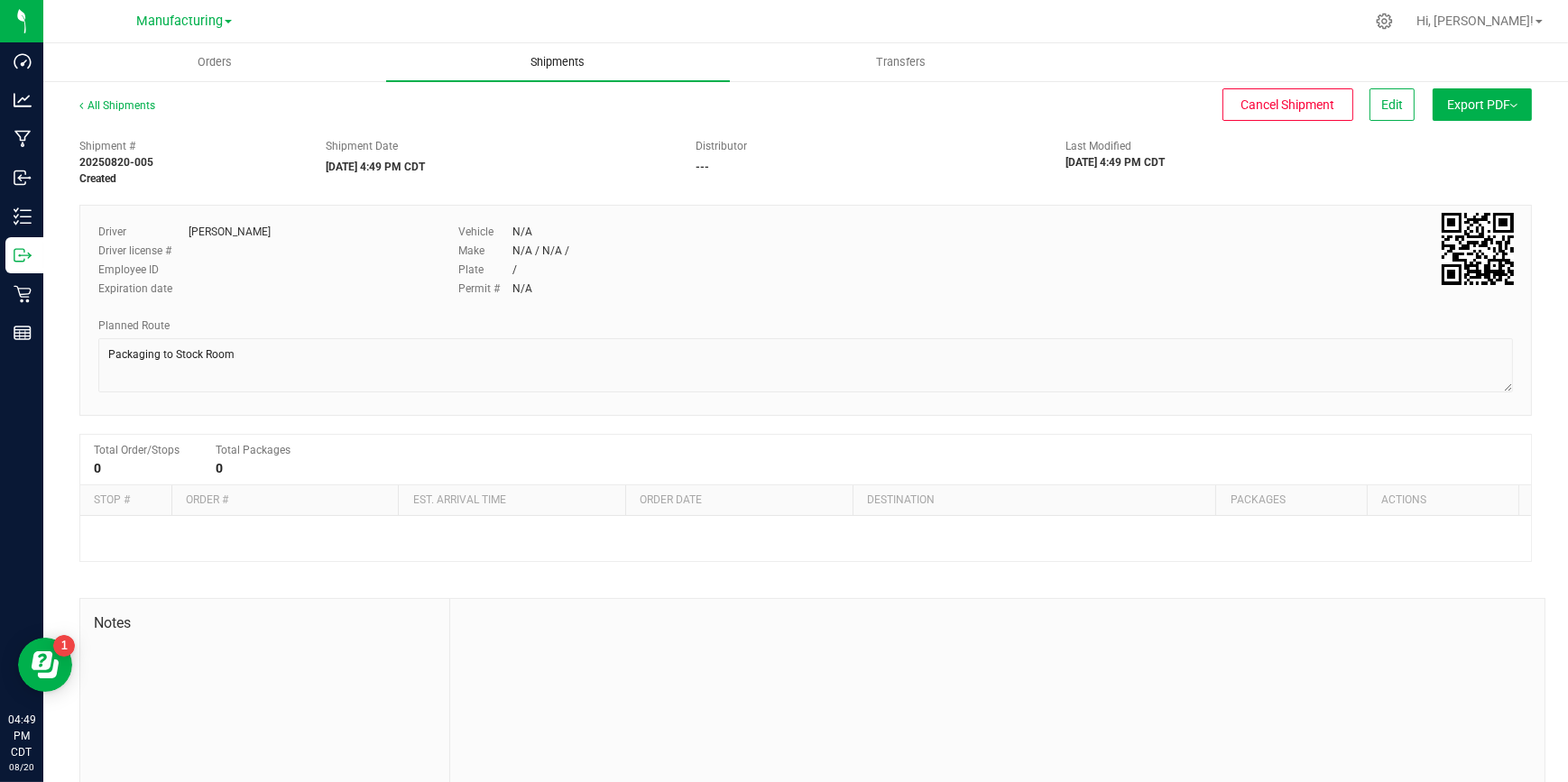
click at [551, 53] on uib-tab-heading "Shipments" at bounding box center [557, 62] width 343 height 38
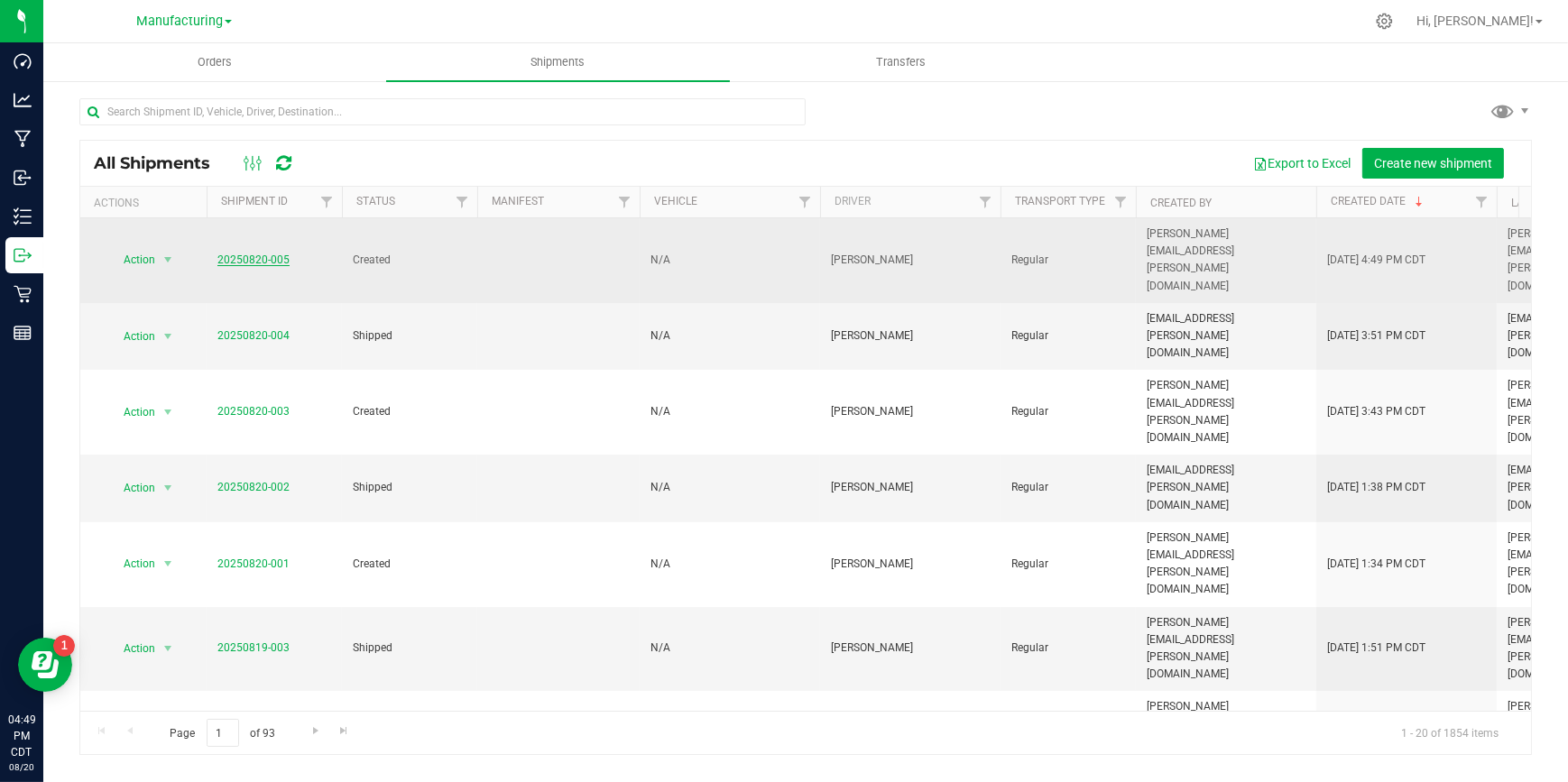
click at [245, 253] on link "20250820-005" at bounding box center [253, 260] width 72 height 13
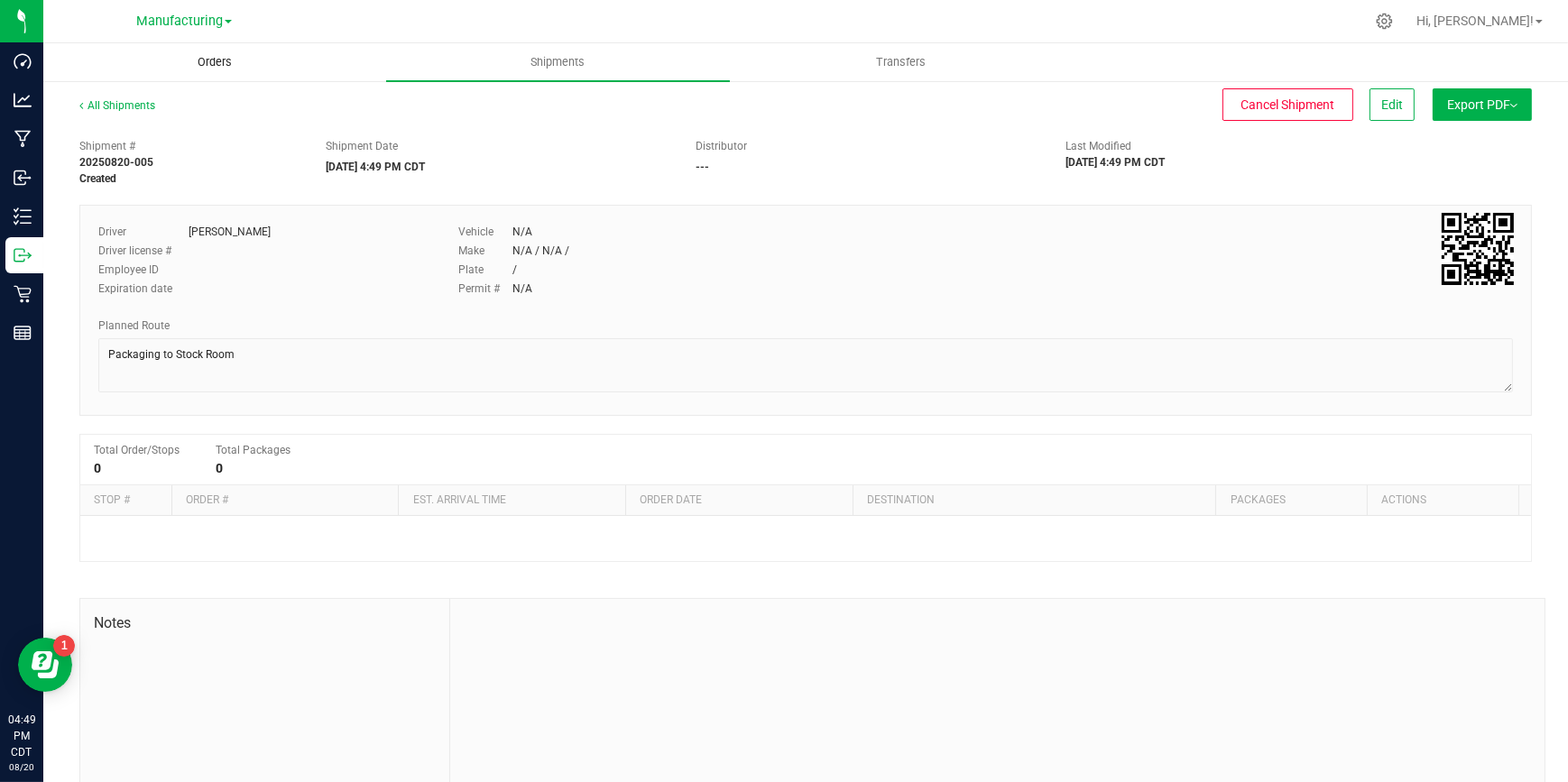
click at [223, 57] on span "Orders" at bounding box center [214, 62] width 83 height 16
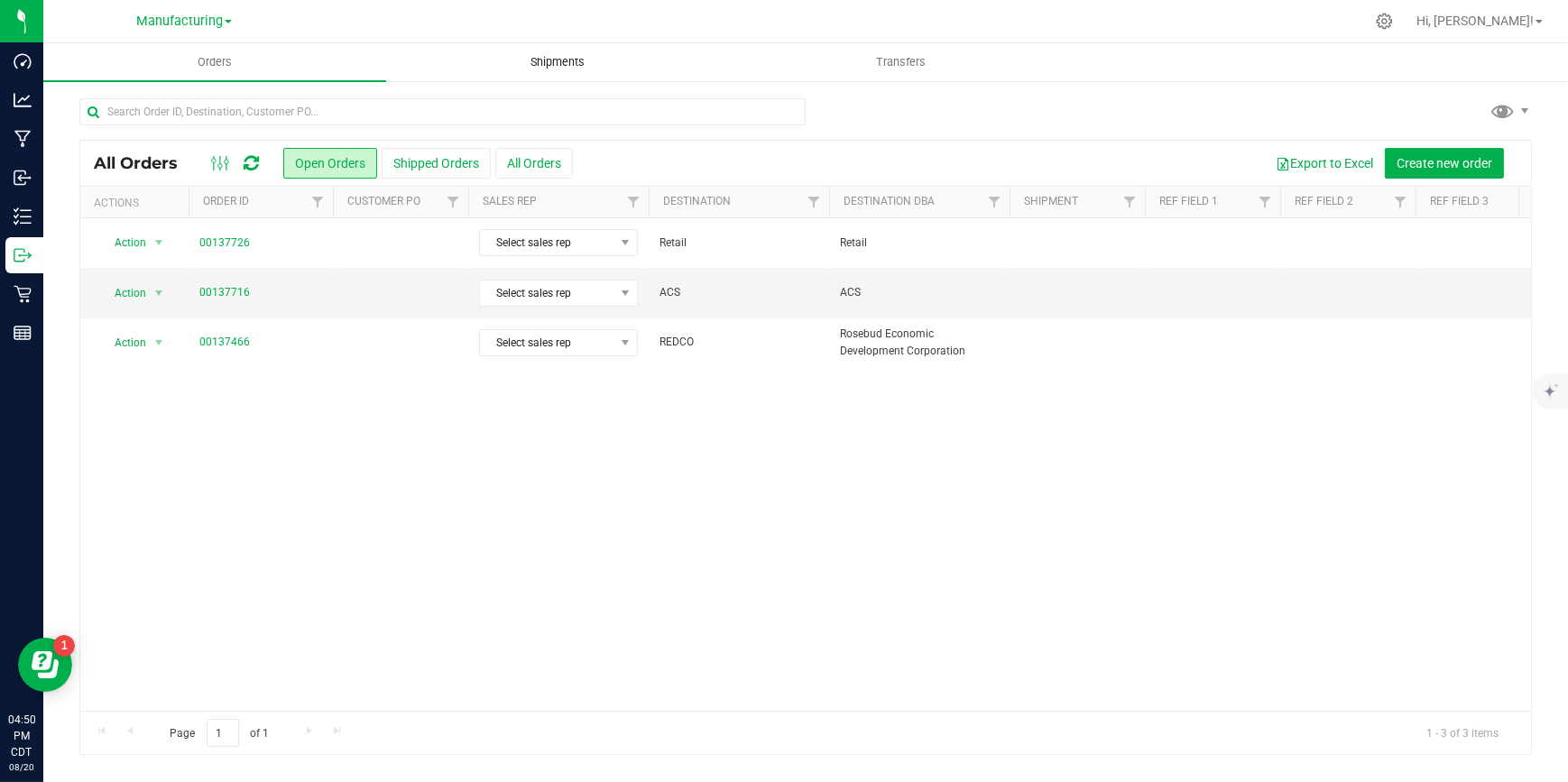
click at [514, 57] on span "Shipments" at bounding box center [557, 62] width 103 height 16
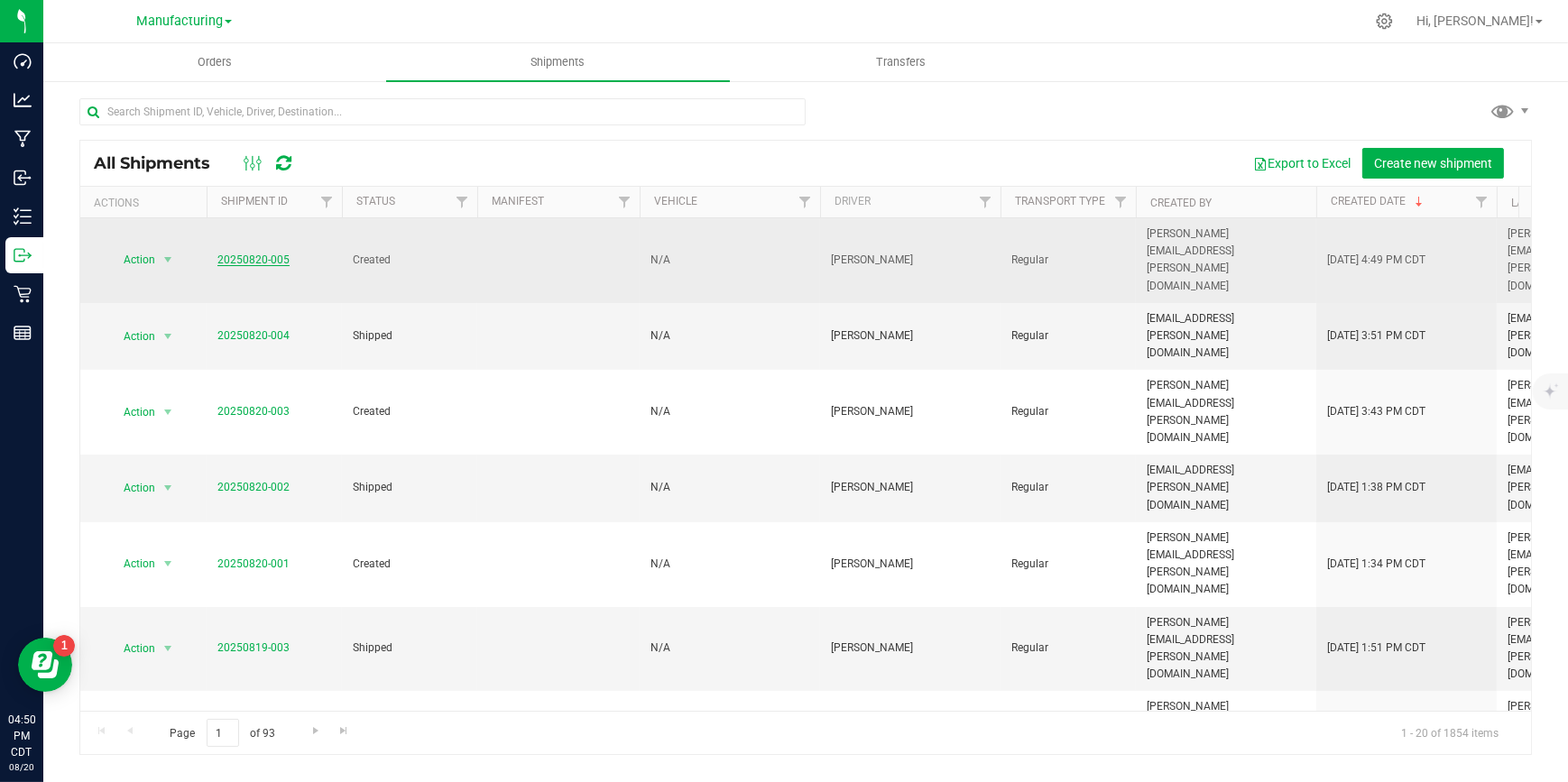
click at [250, 253] on link "20250820-005" at bounding box center [253, 260] width 72 height 13
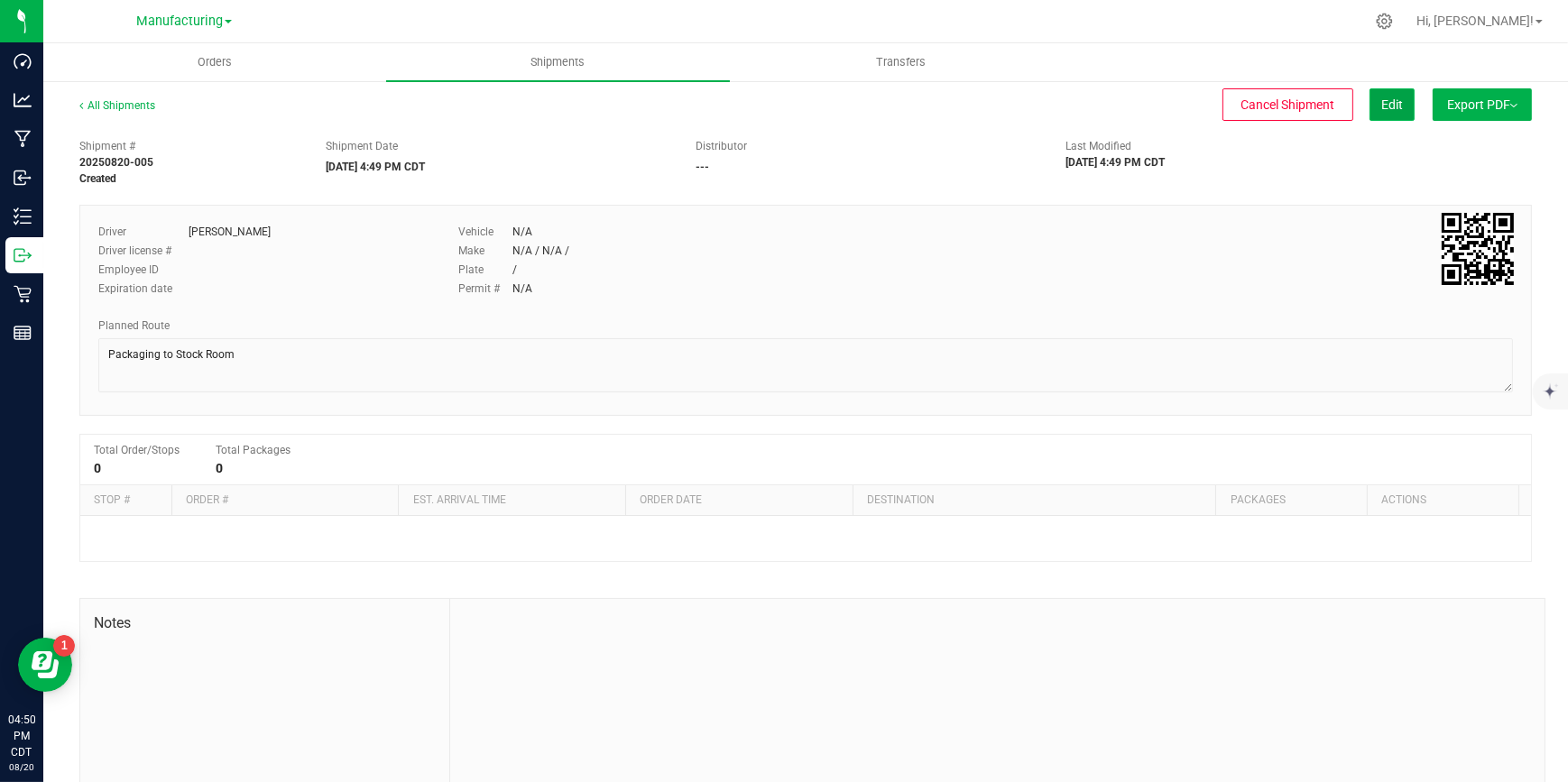
click at [1381, 102] on span "Edit" at bounding box center [1392, 105] width 22 height 15
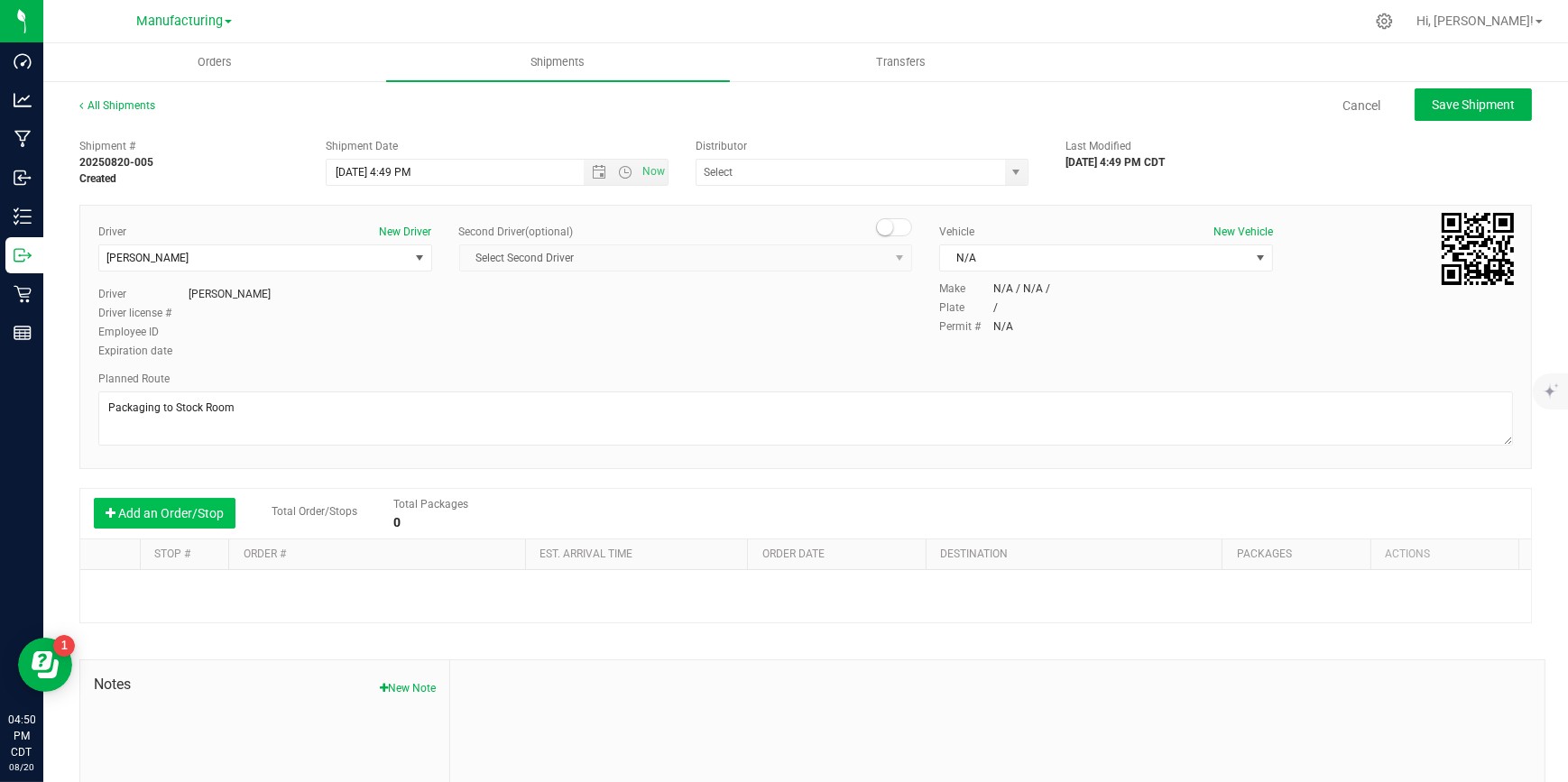
click at [160, 509] on button "Add an Order/Stop" at bounding box center [164, 513] width 141 height 31
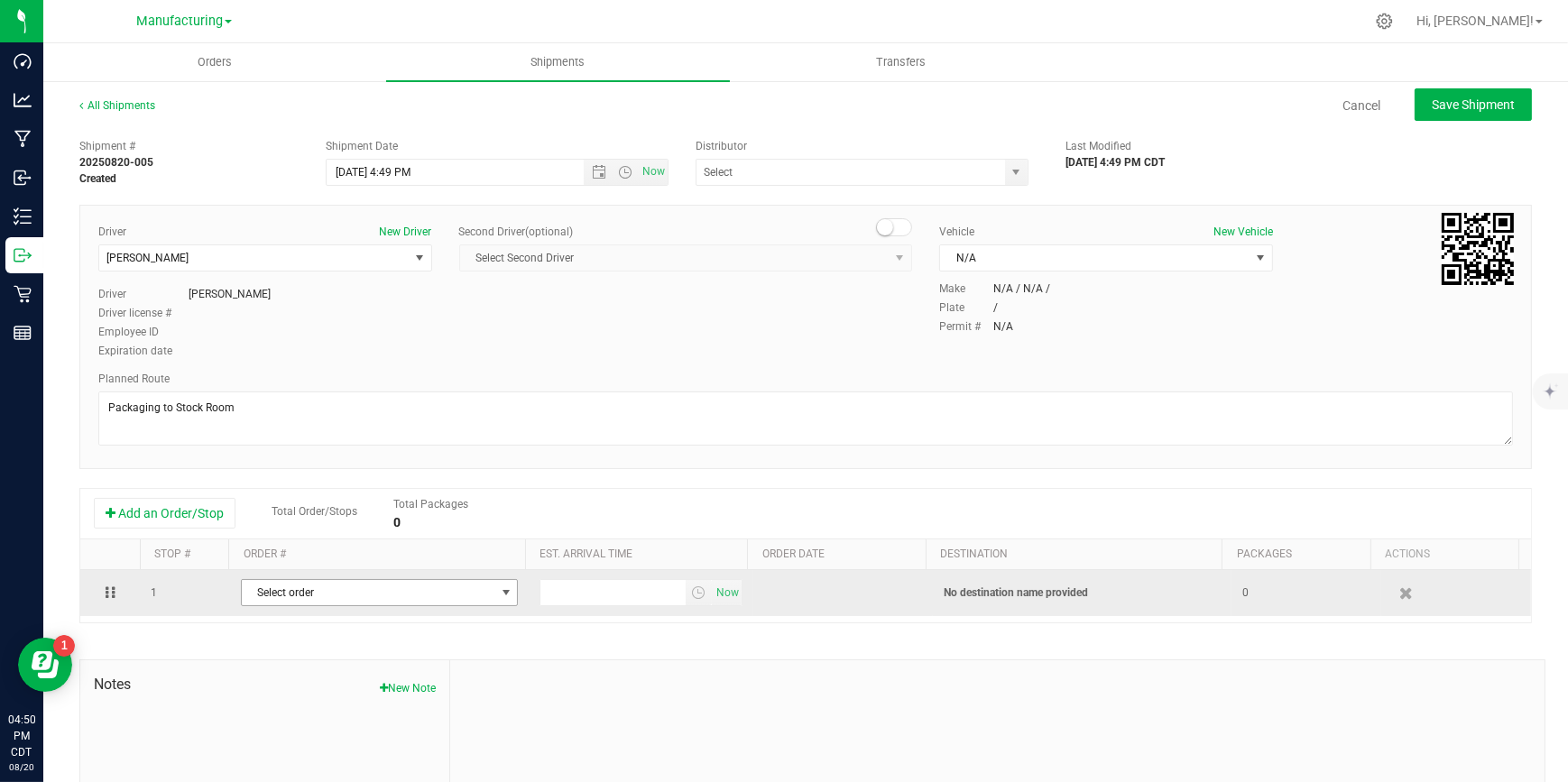
click at [503, 592] on span "select" at bounding box center [506, 592] width 15 height 15
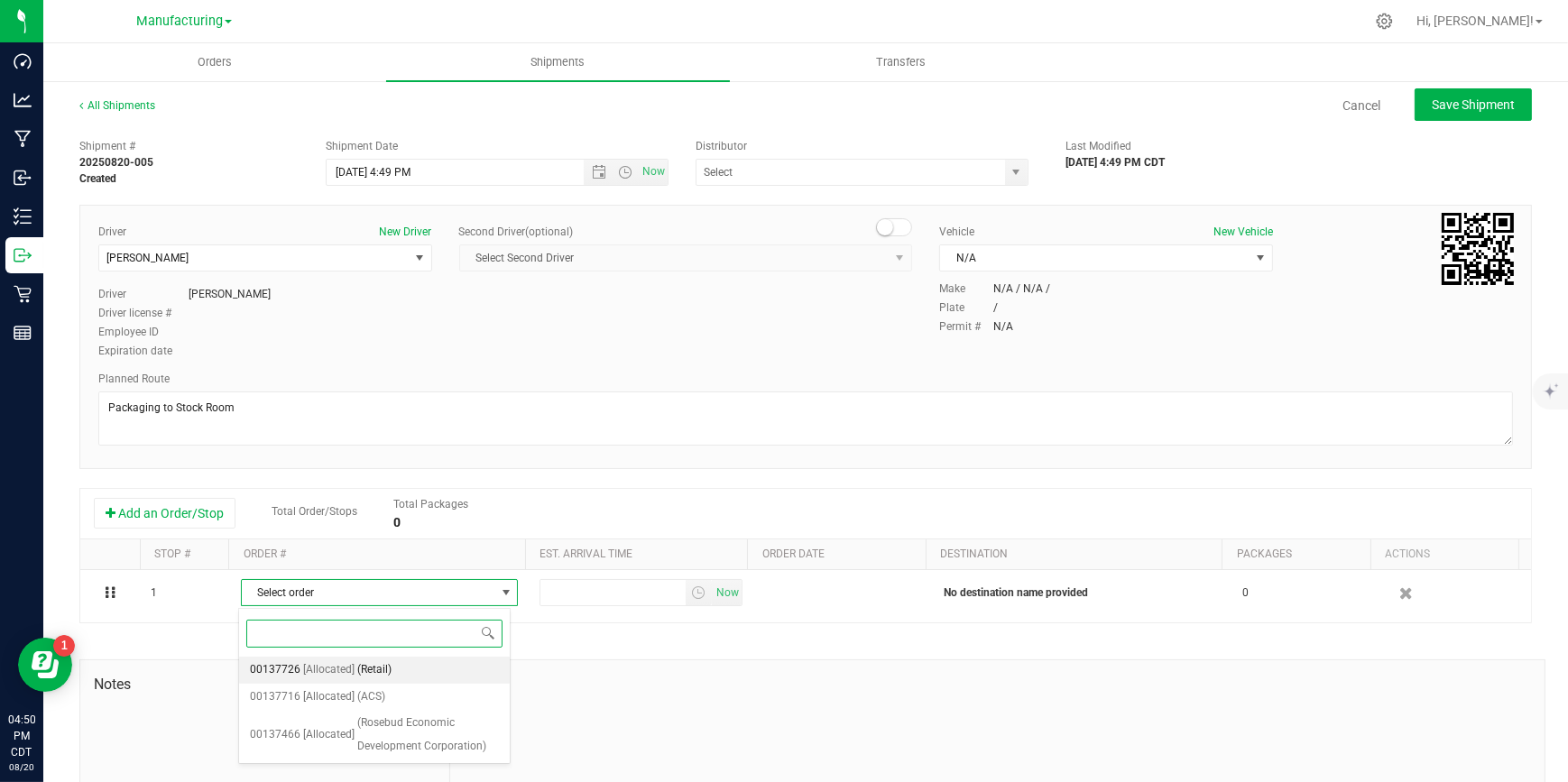
click at [357, 669] on span "(Retail)" at bounding box center [375, 670] width 35 height 24
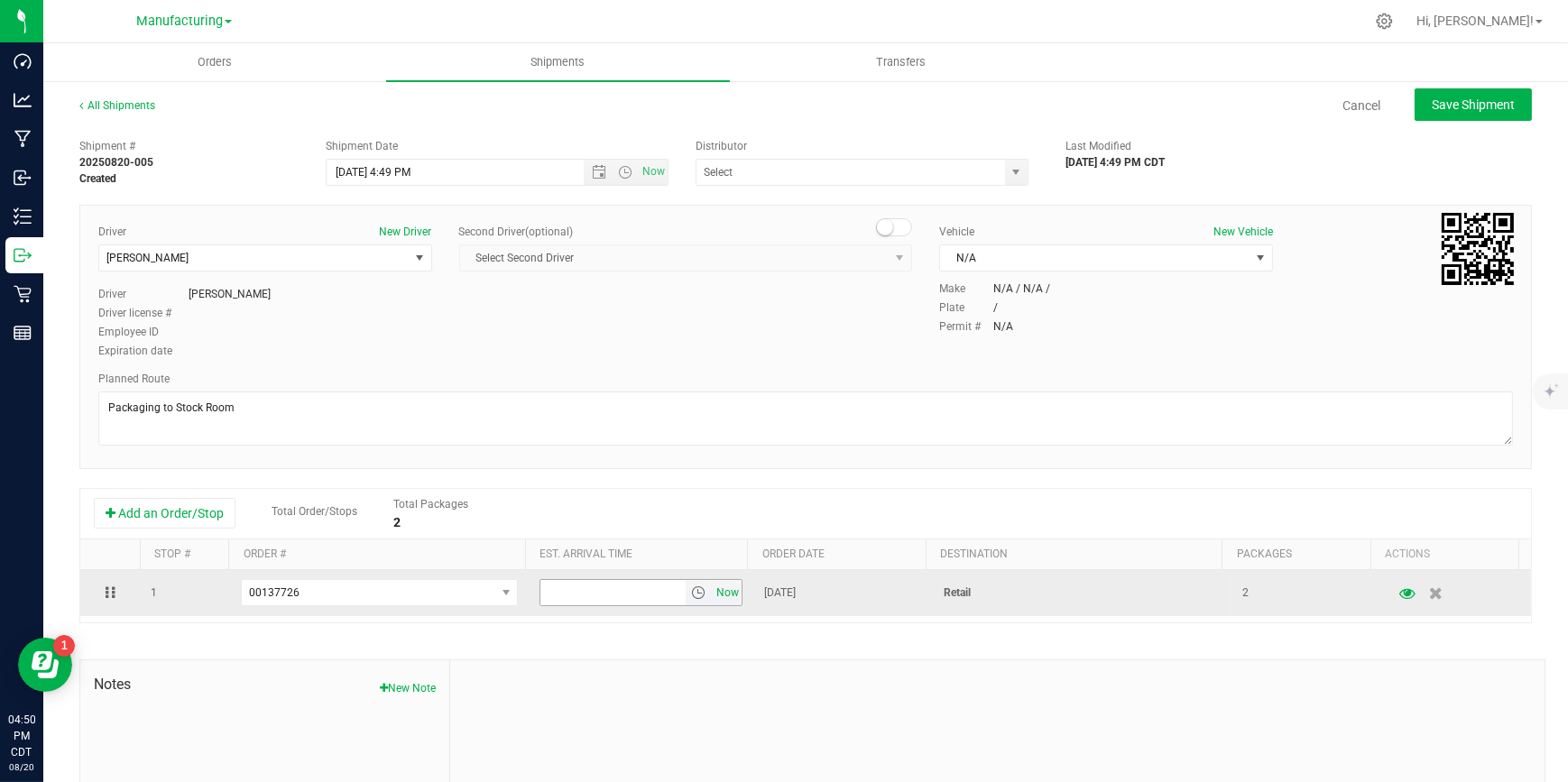
click at [713, 595] on span "Now" at bounding box center [728, 592] width 31 height 26
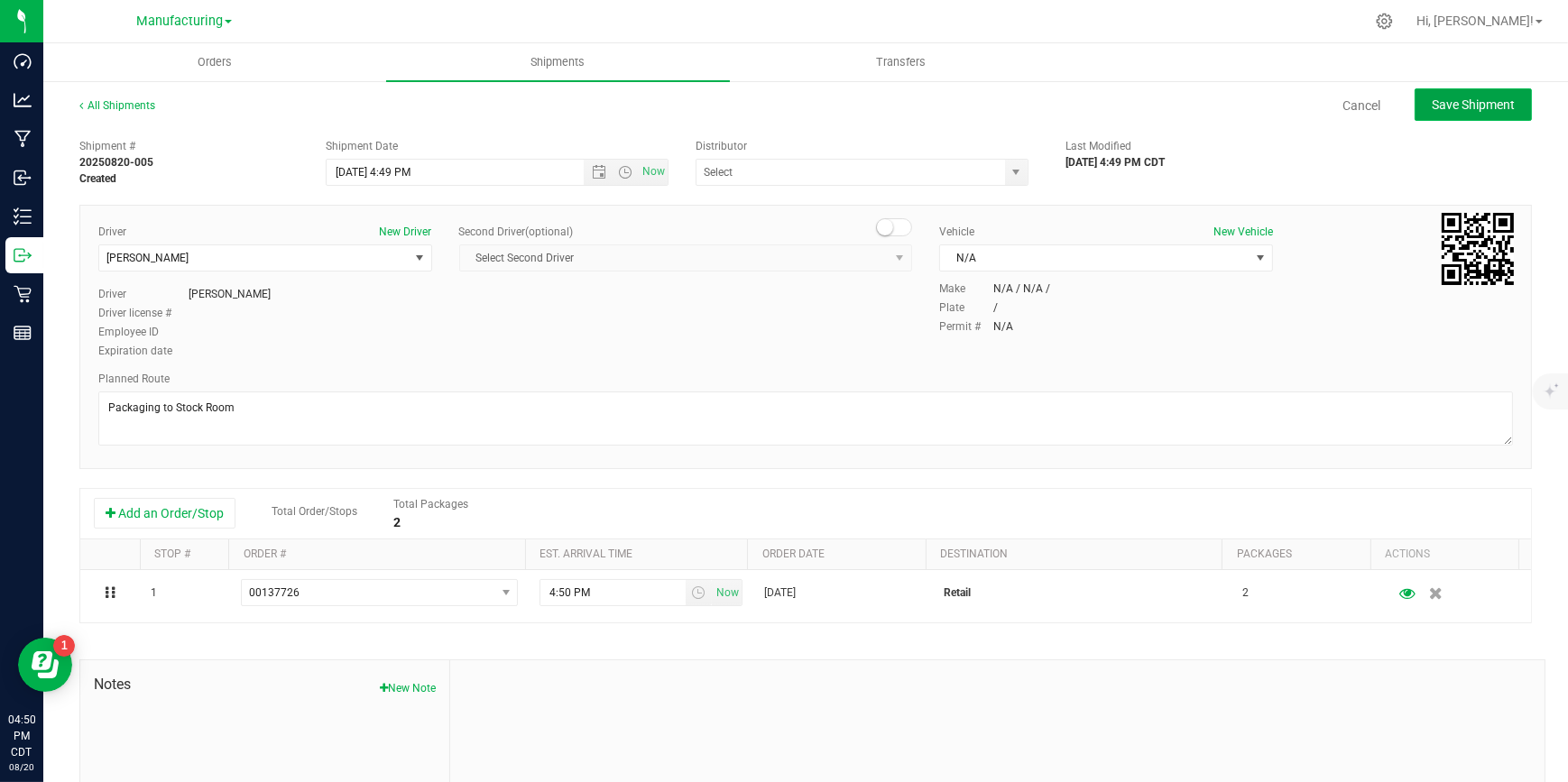
click at [1415, 117] on button "Save Shipment" at bounding box center [1472, 105] width 118 height 33
type input "[DATE] 9:49 PM"
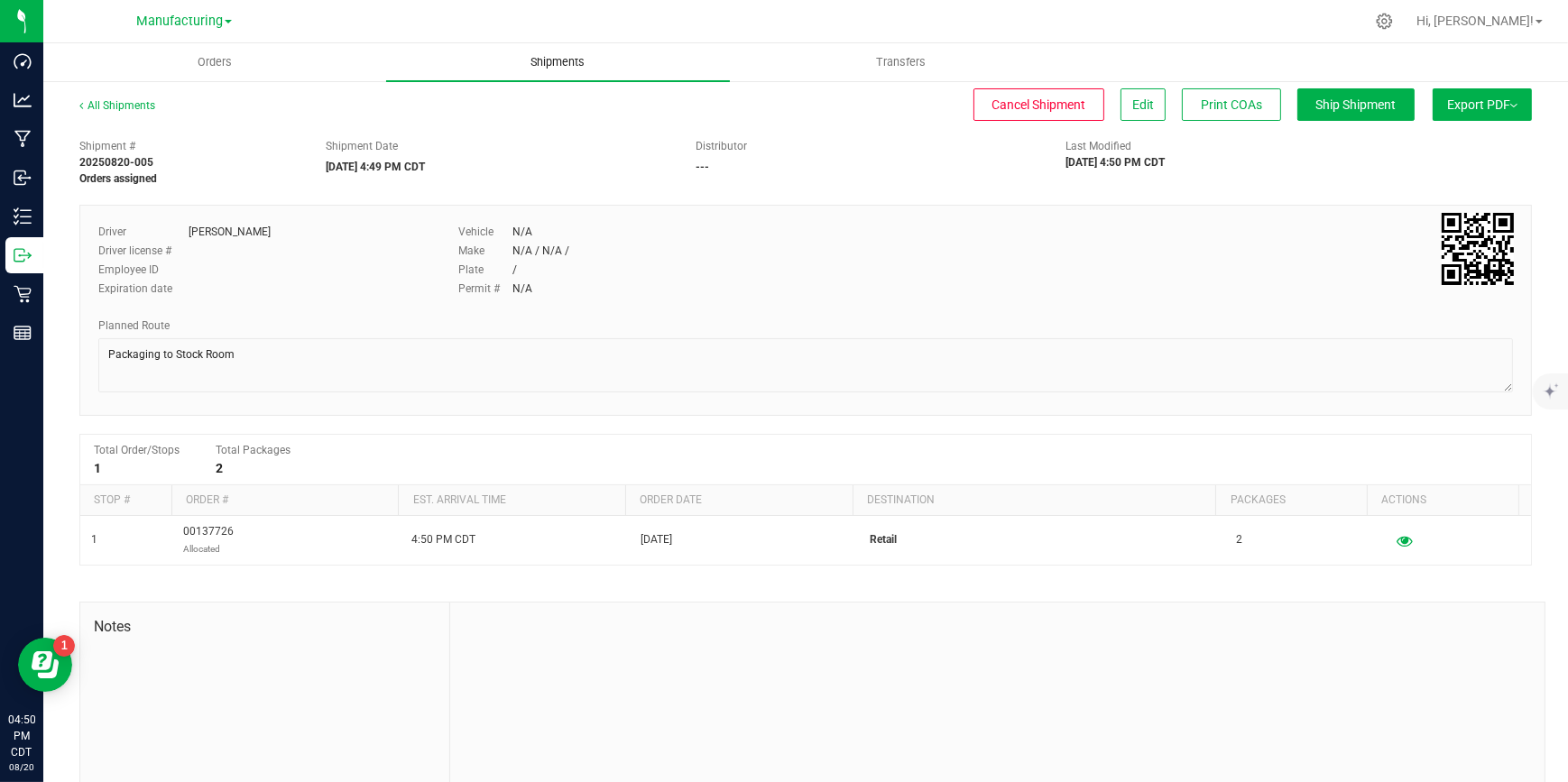
click at [562, 63] on span "Shipments" at bounding box center [557, 62] width 103 height 16
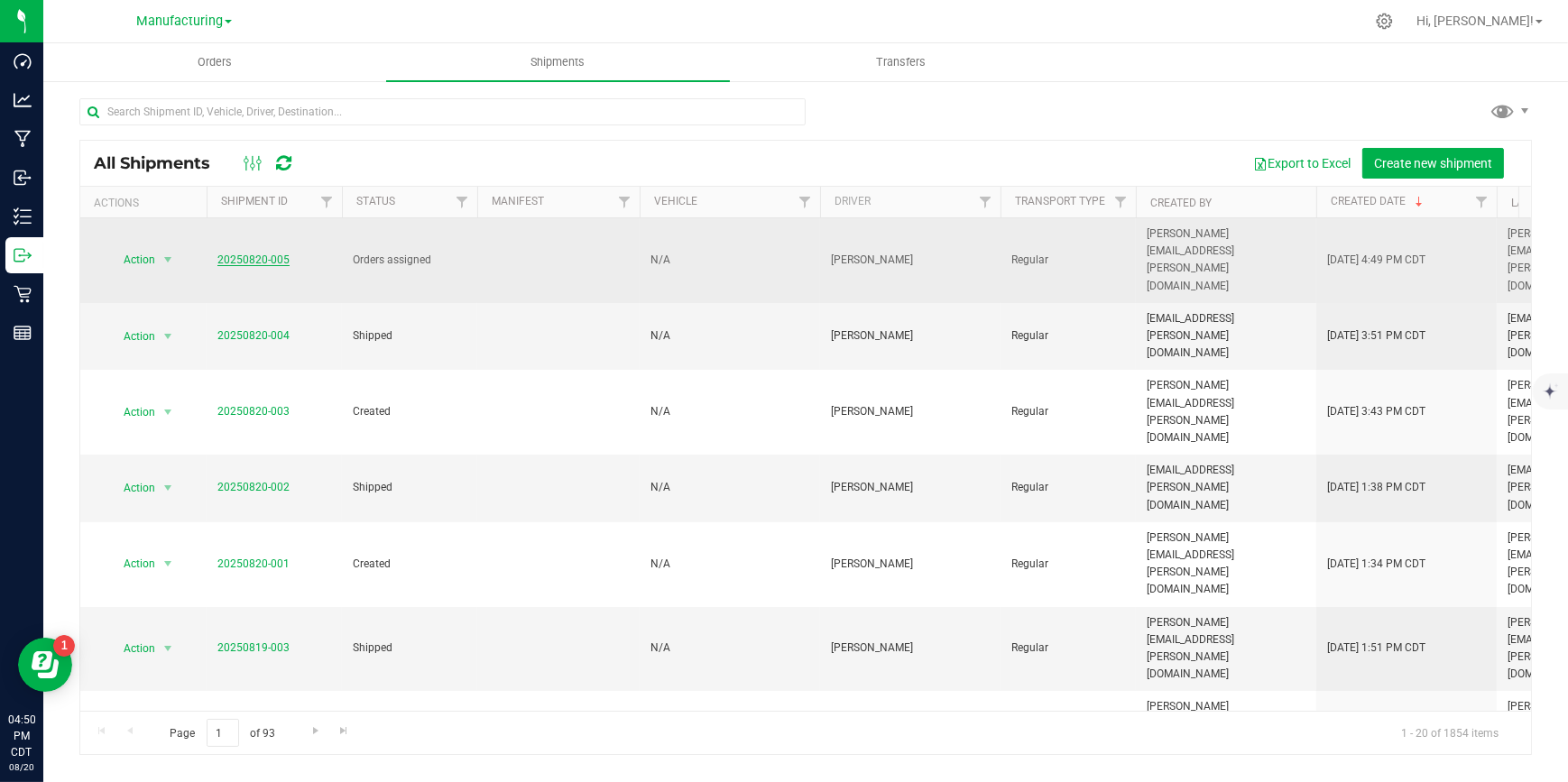
click at [260, 253] on link "20250820-005" at bounding box center [253, 260] width 72 height 13
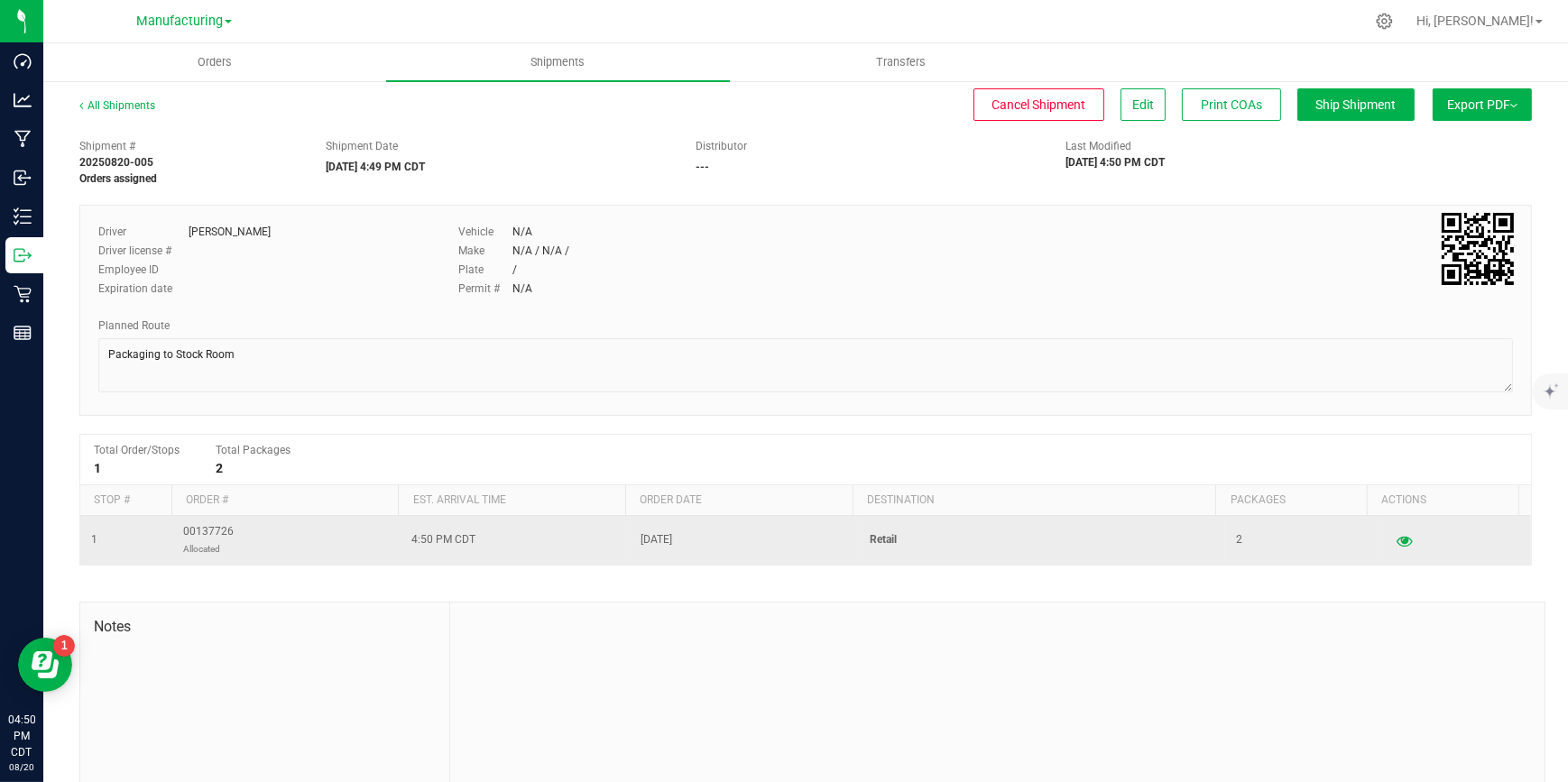
click at [209, 532] on span "00137726 Allocated" at bounding box center [208, 540] width 50 height 35
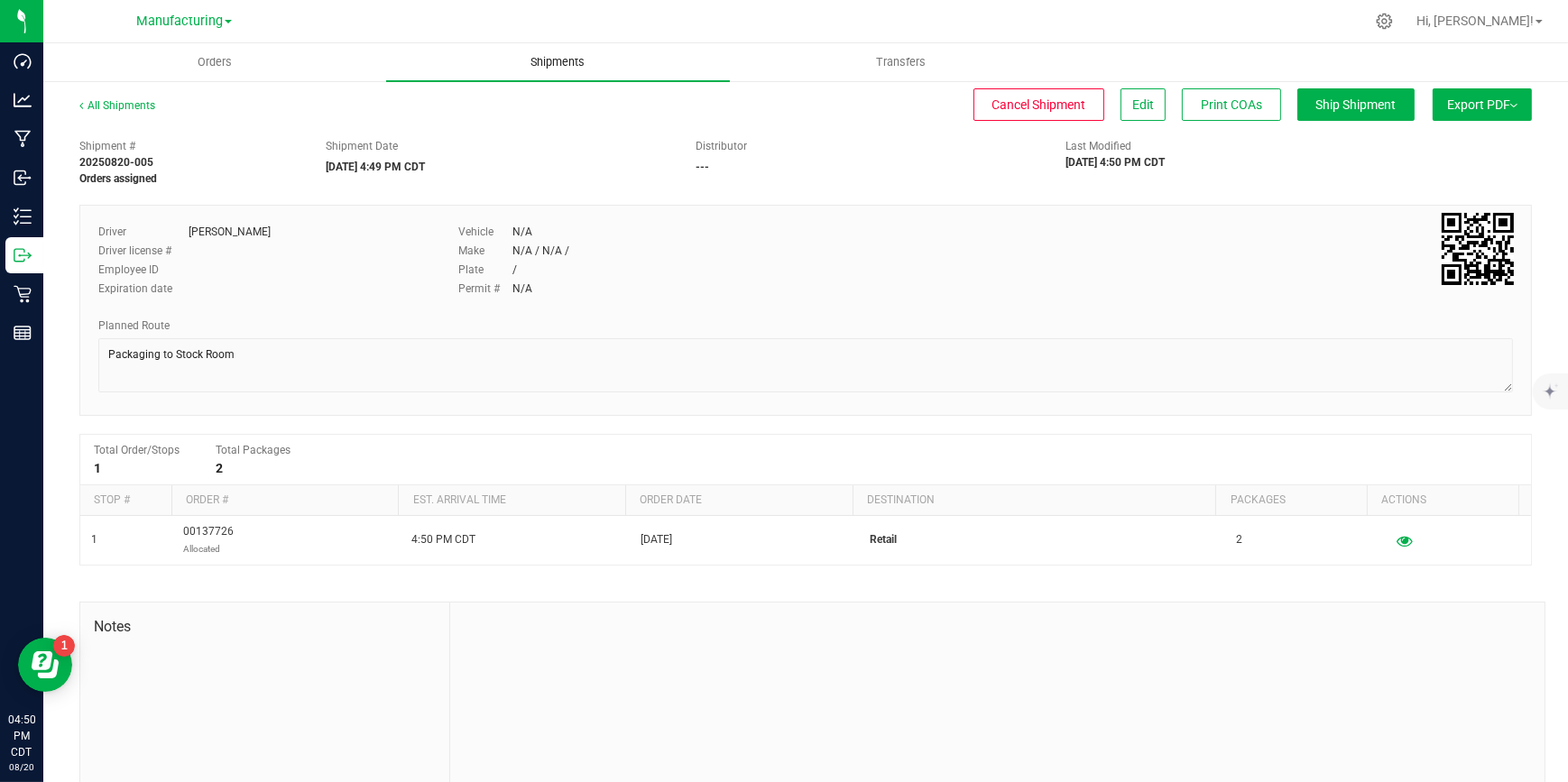
click at [540, 57] on span "Shipments" at bounding box center [557, 62] width 103 height 16
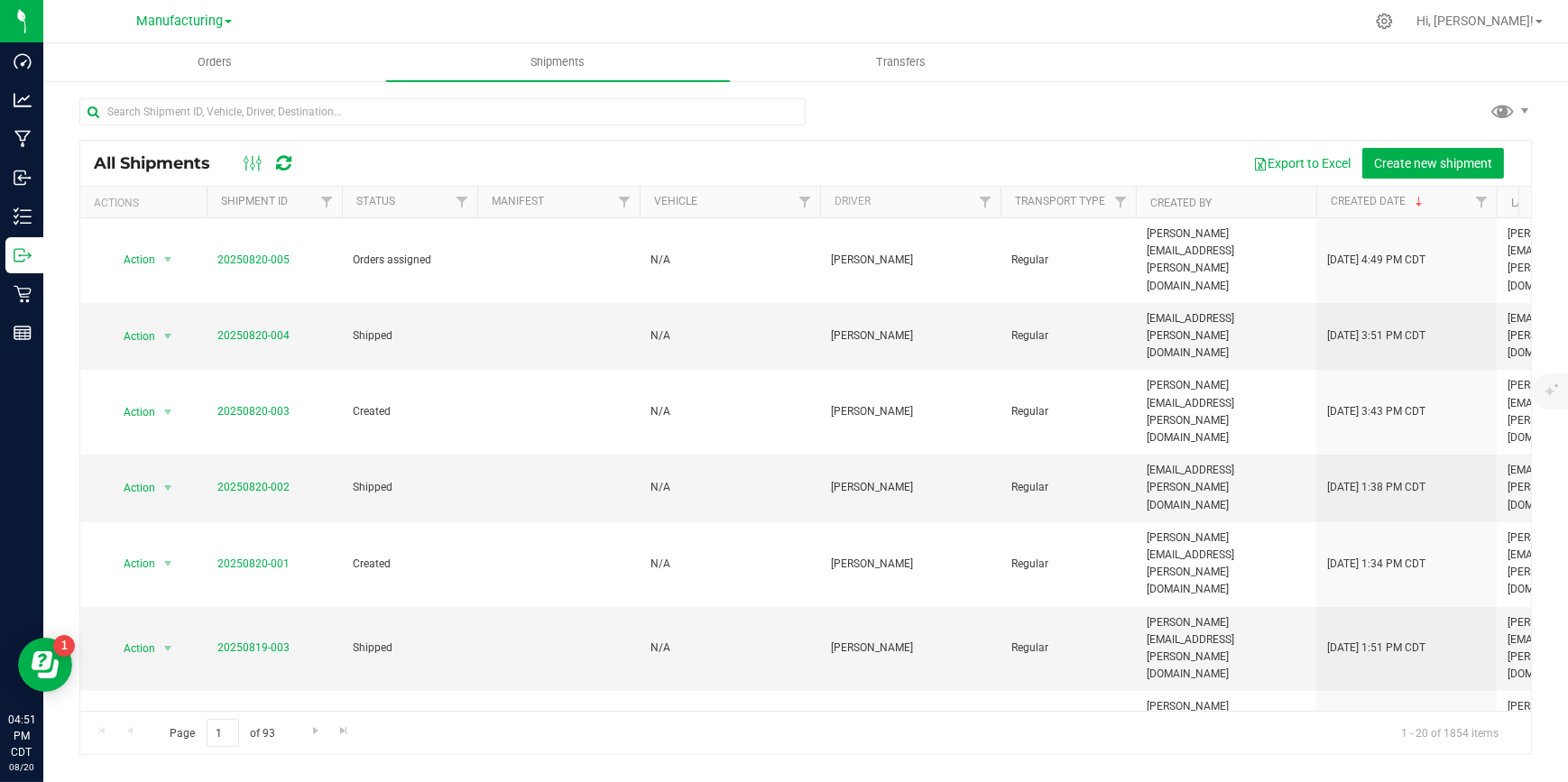
click at [428, 198] on th "Status" at bounding box center [409, 202] width 135 height 32
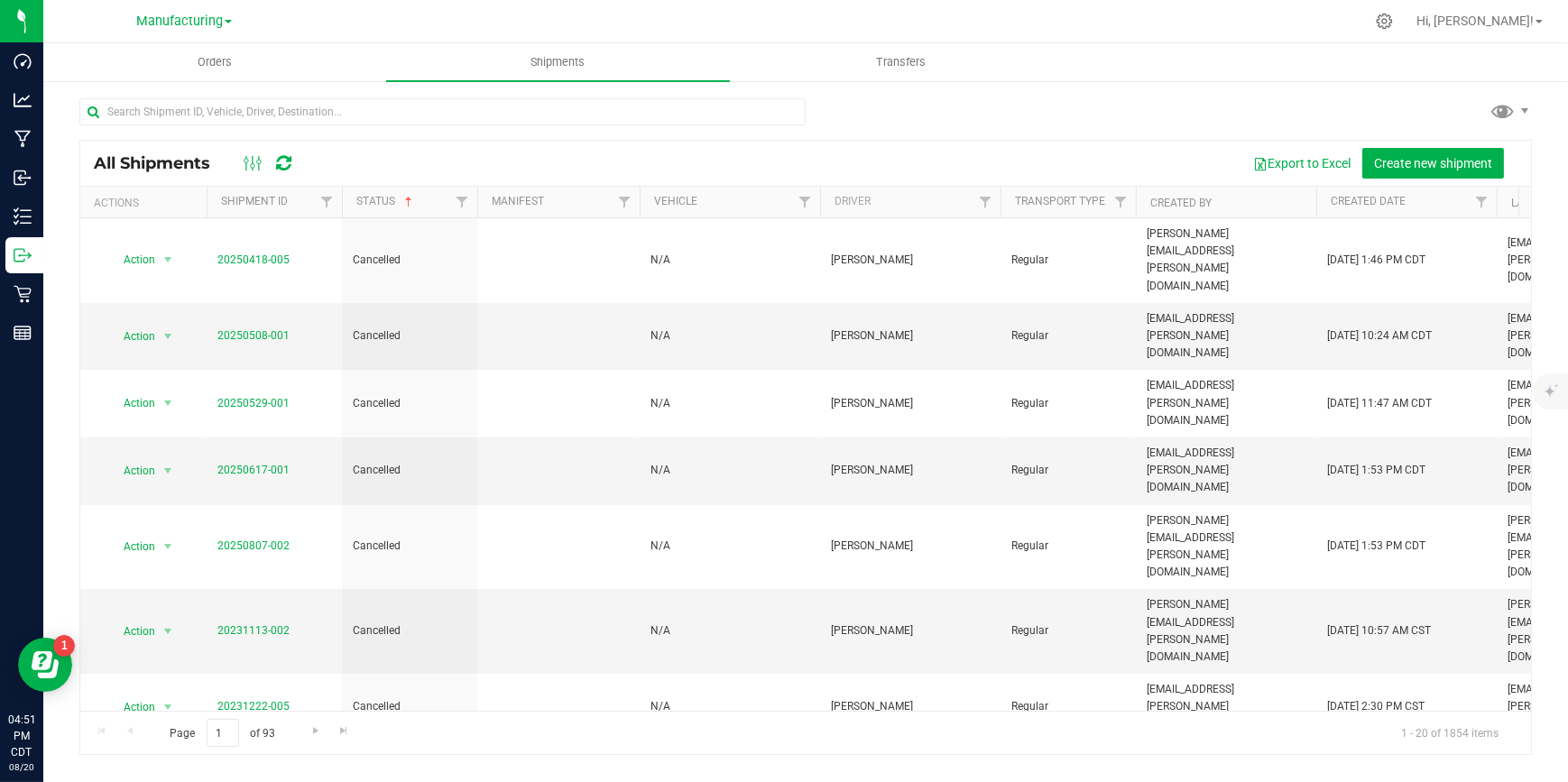
click at [432, 198] on th "Status" at bounding box center [409, 202] width 135 height 32
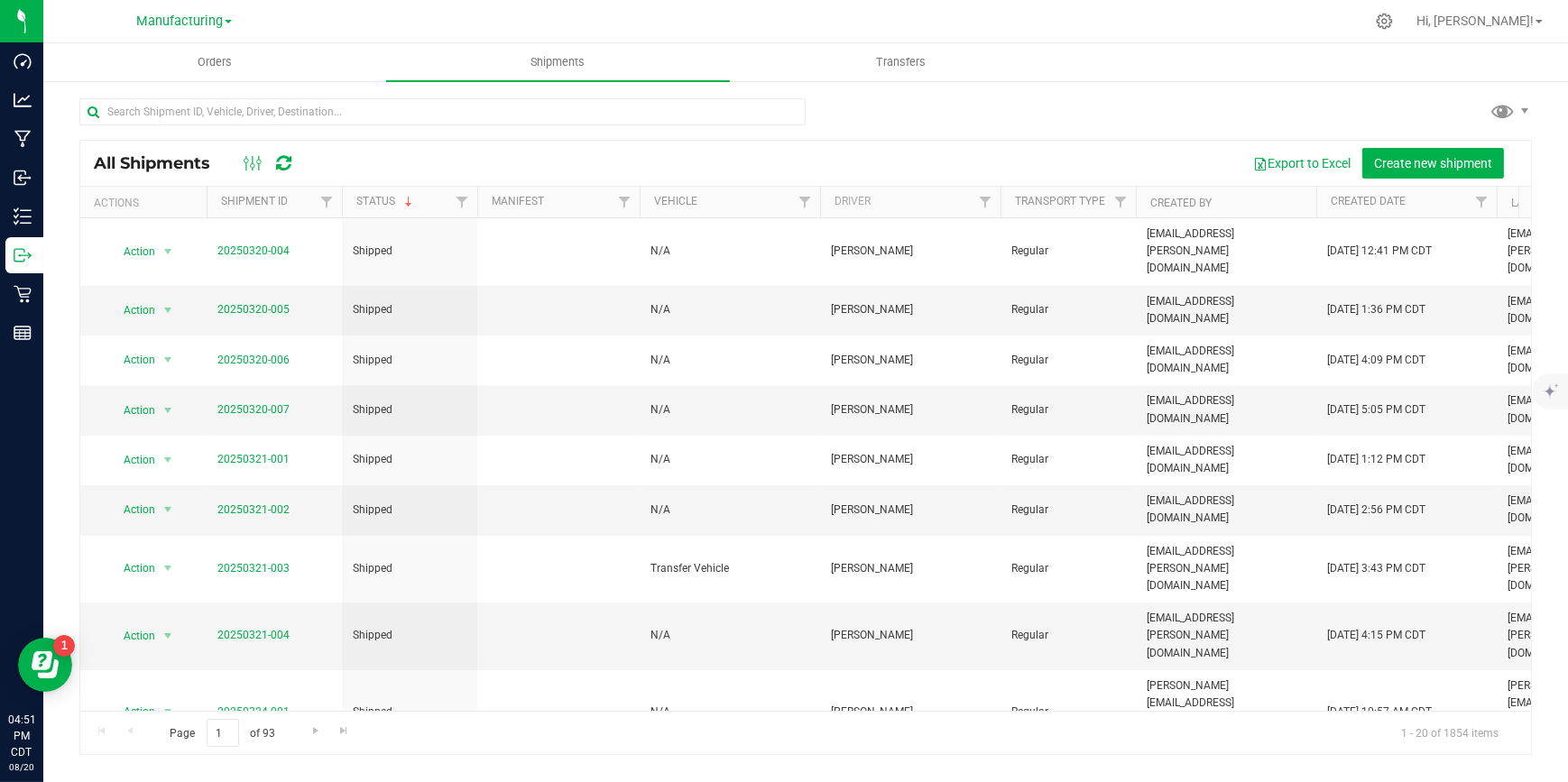
click at [432, 198] on th "Status" at bounding box center [409, 202] width 135 height 32
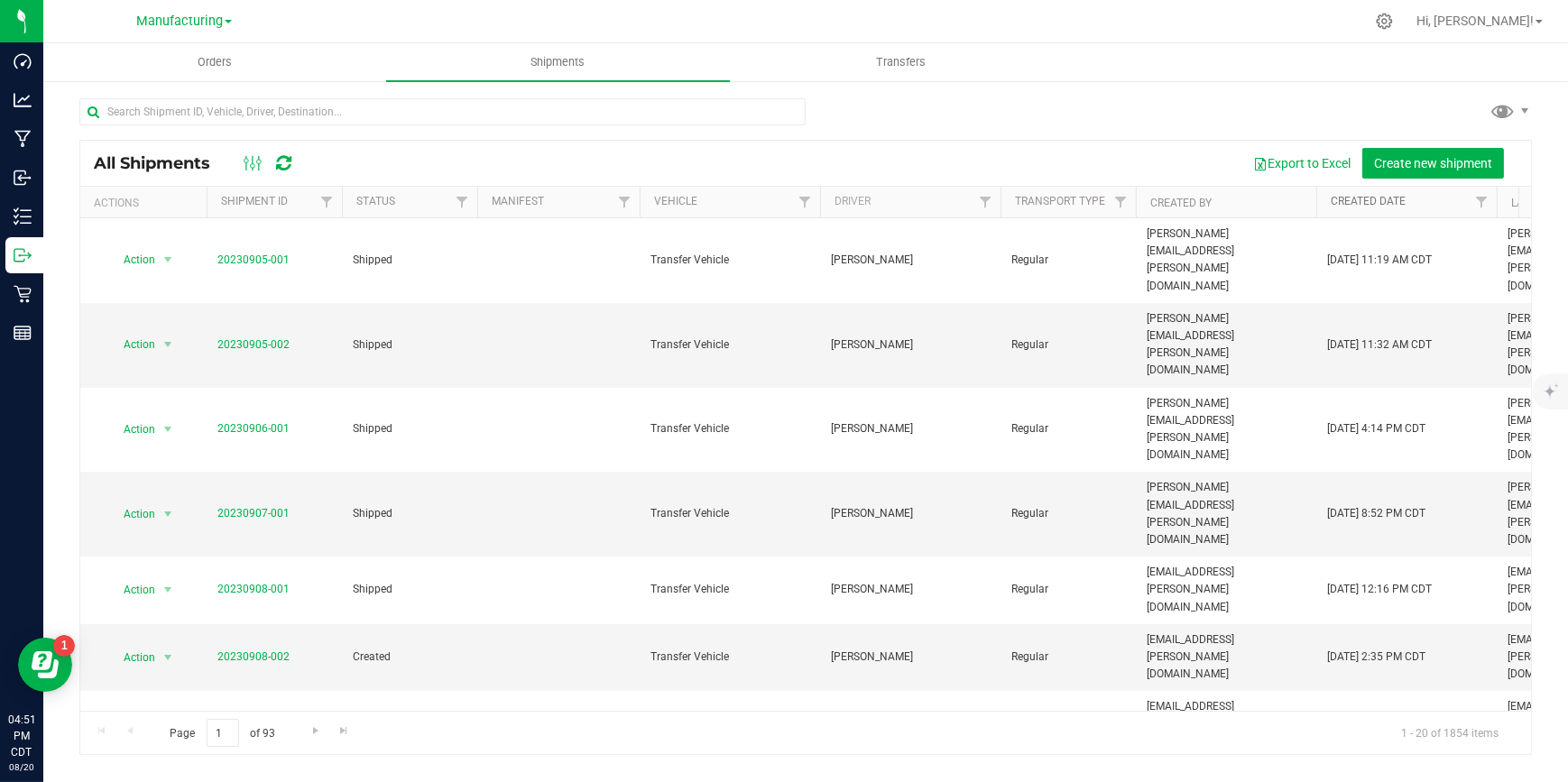
click at [1357, 202] on link "Created Date" at bounding box center [1367, 201] width 75 height 13
click at [1357, 202] on link "Created Date" at bounding box center [1377, 201] width 96 height 13
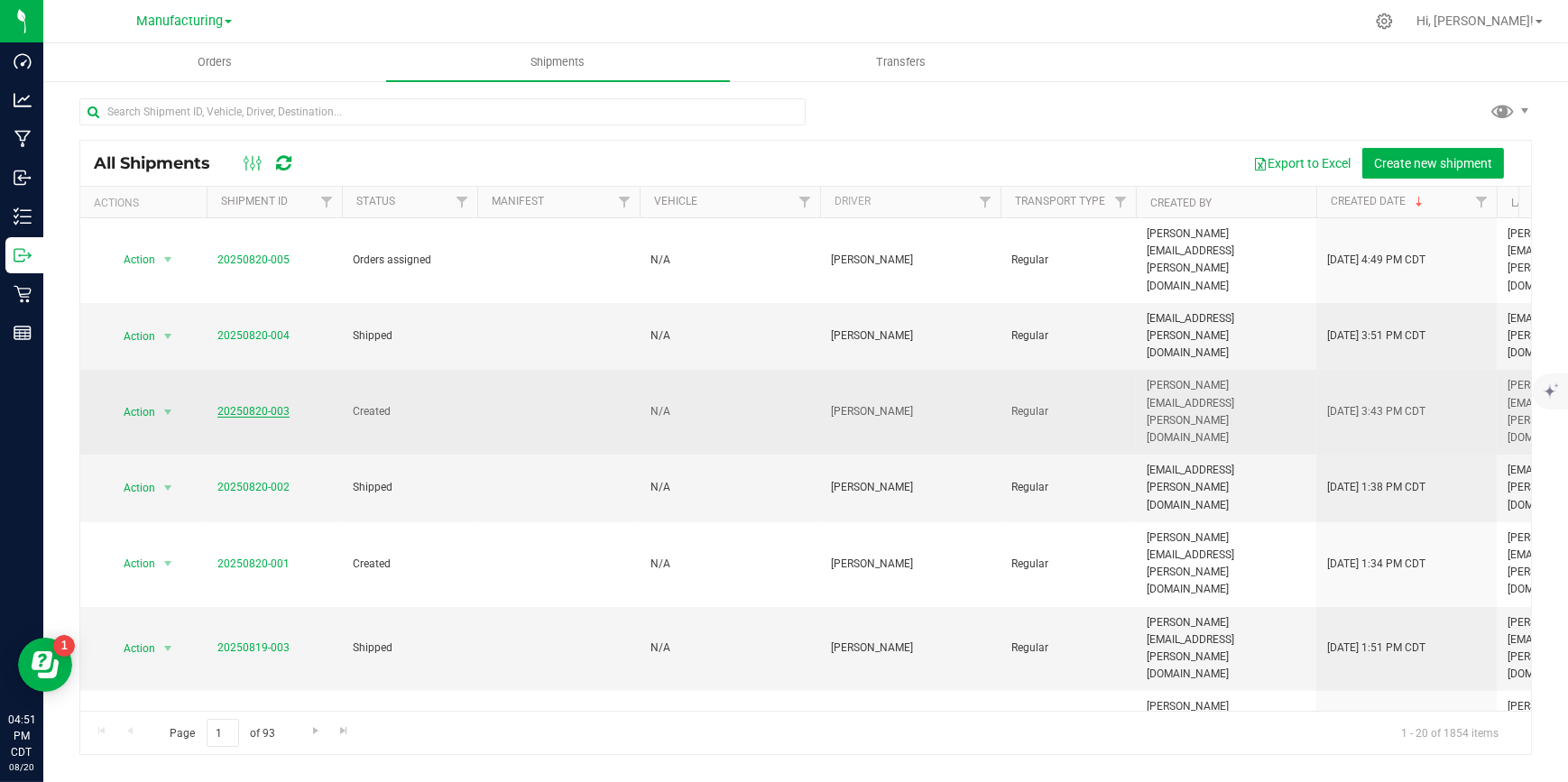
click at [246, 405] on link "20250820-003" at bounding box center [253, 411] width 72 height 13
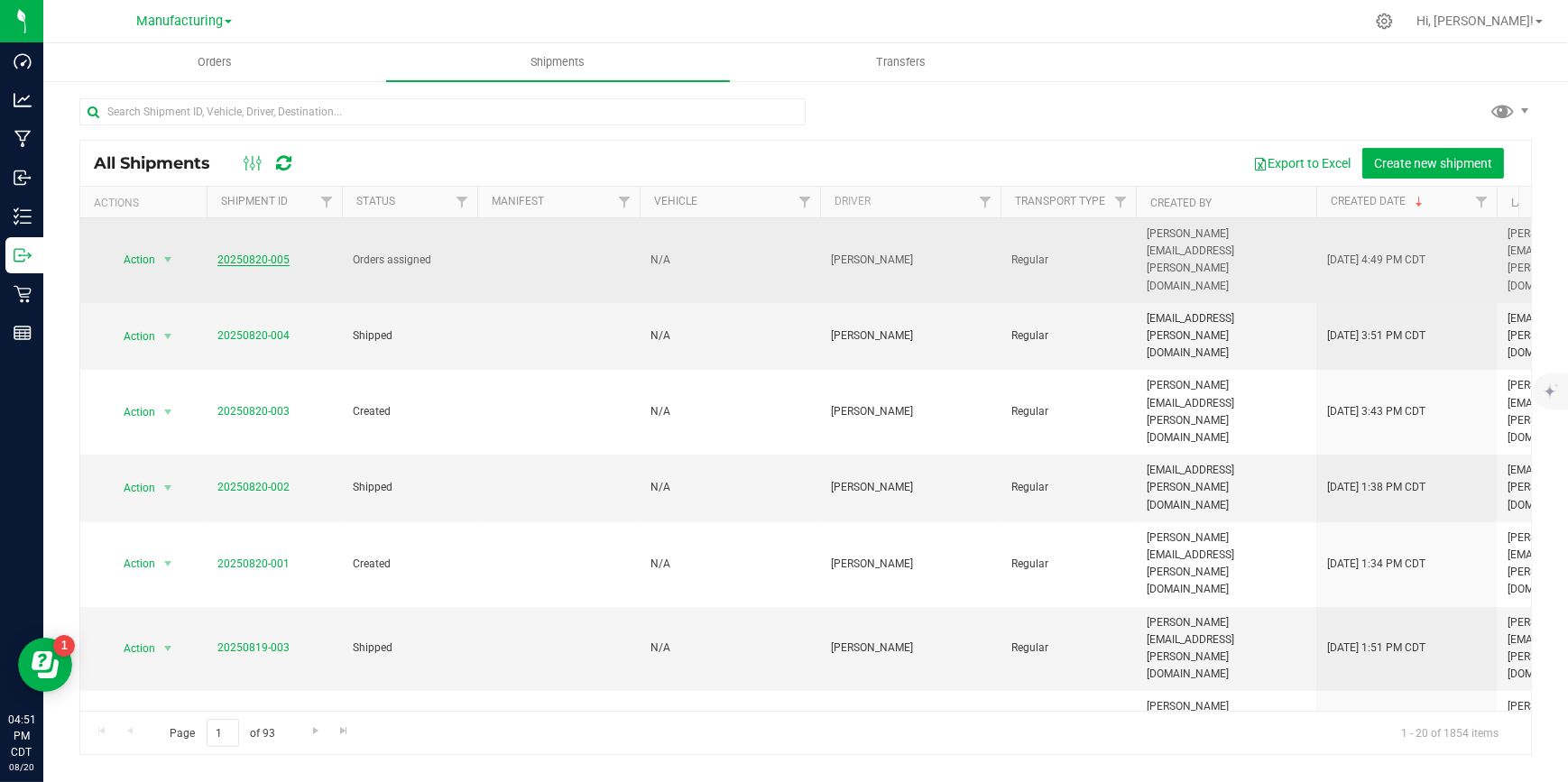
click at [256, 253] on link "20250820-005" at bounding box center [253, 260] width 72 height 13
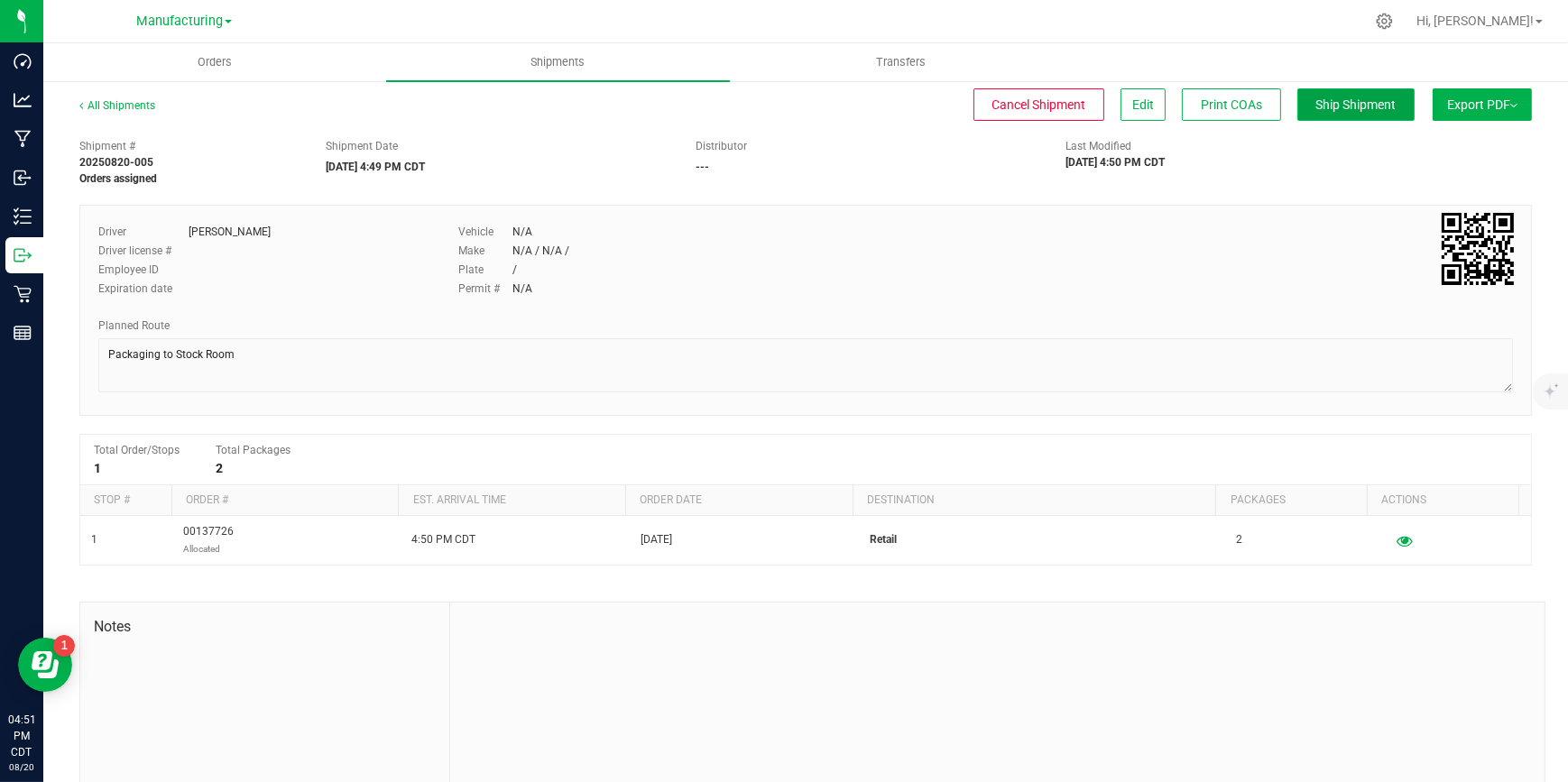
click at [1319, 115] on button "Ship Shipment" at bounding box center [1356, 105] width 118 height 33
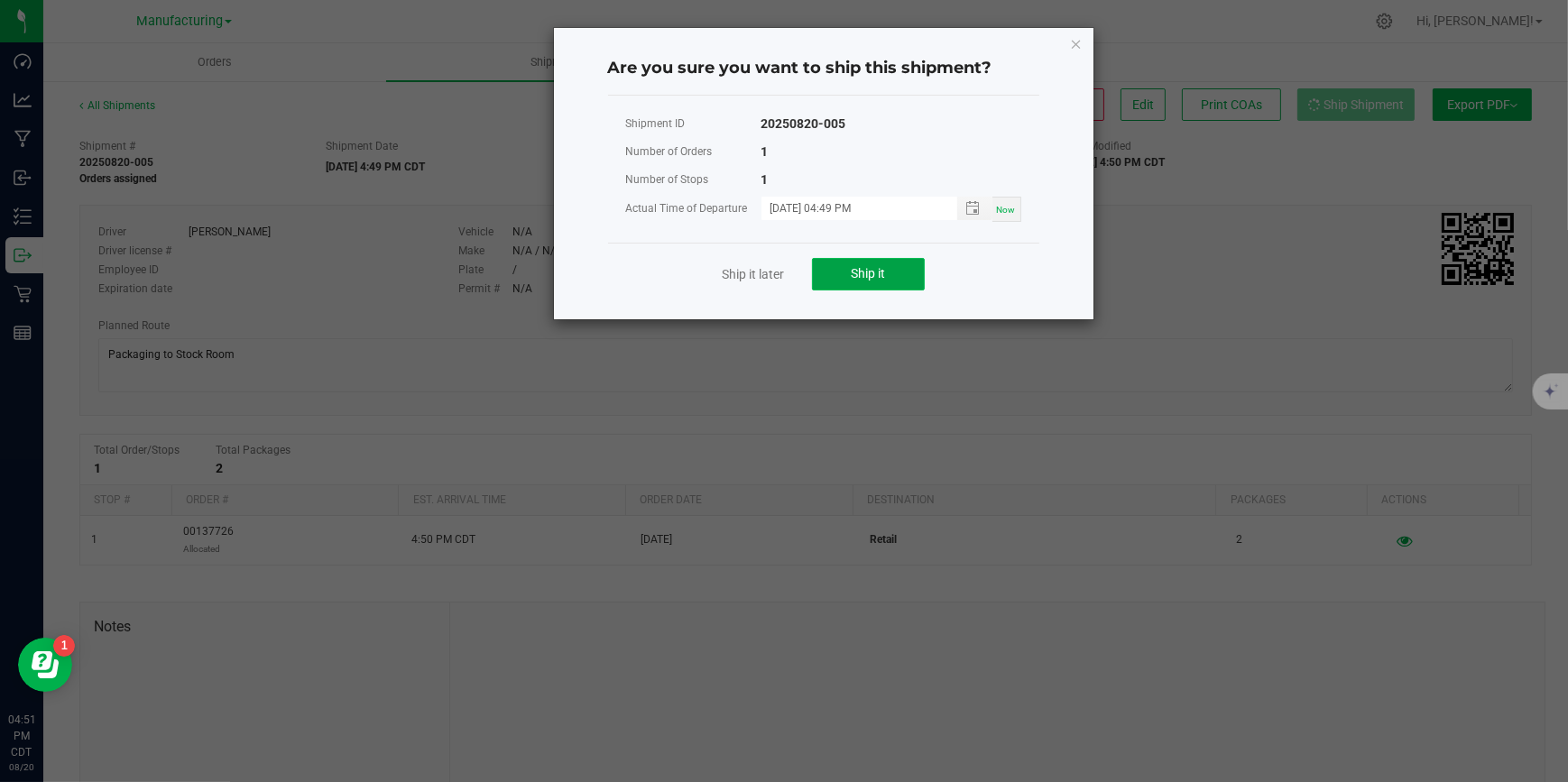
click at [910, 269] on button "Ship it" at bounding box center [868, 274] width 113 height 33
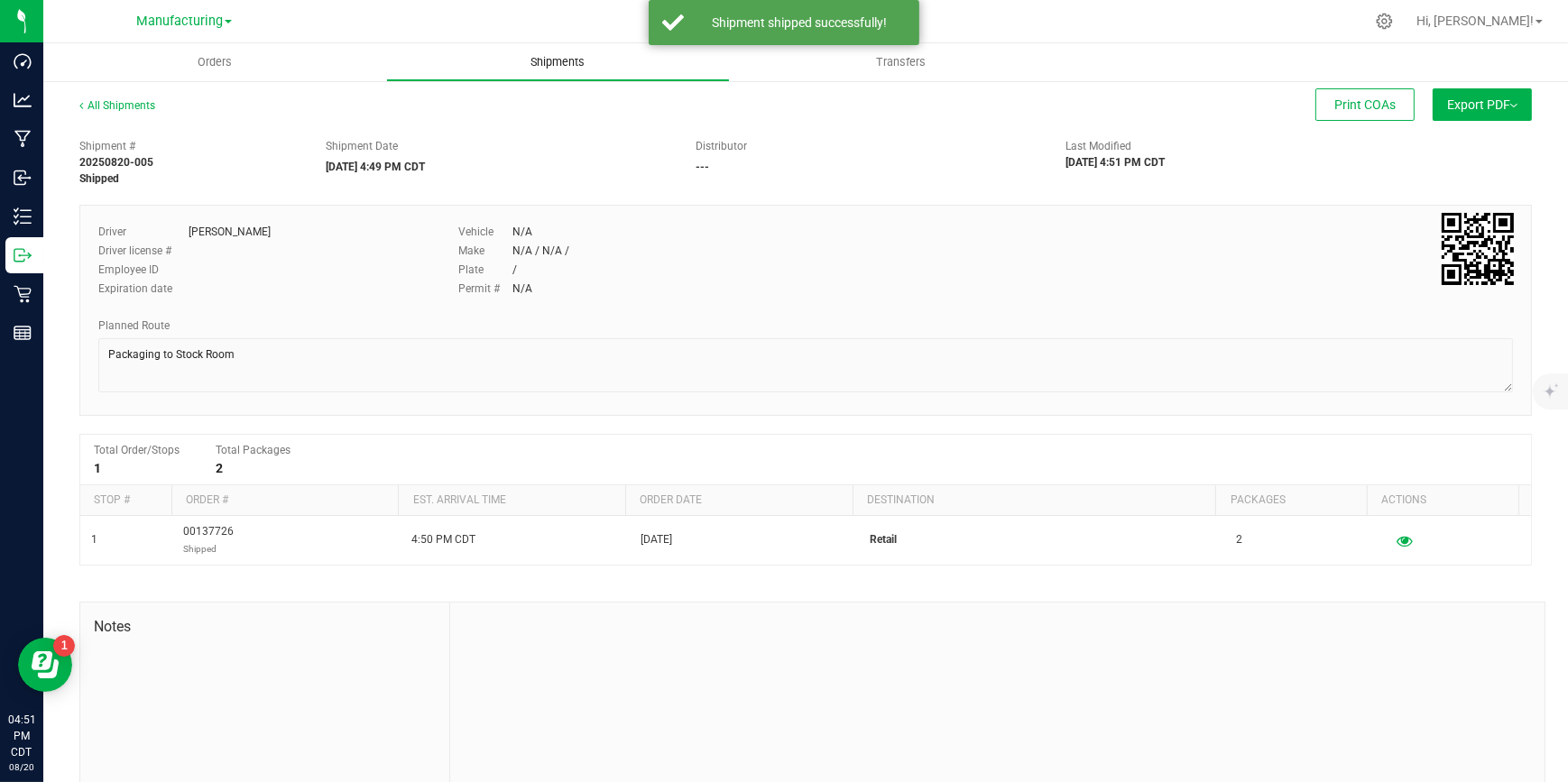
click at [519, 58] on span "Shipments" at bounding box center [557, 62] width 103 height 16
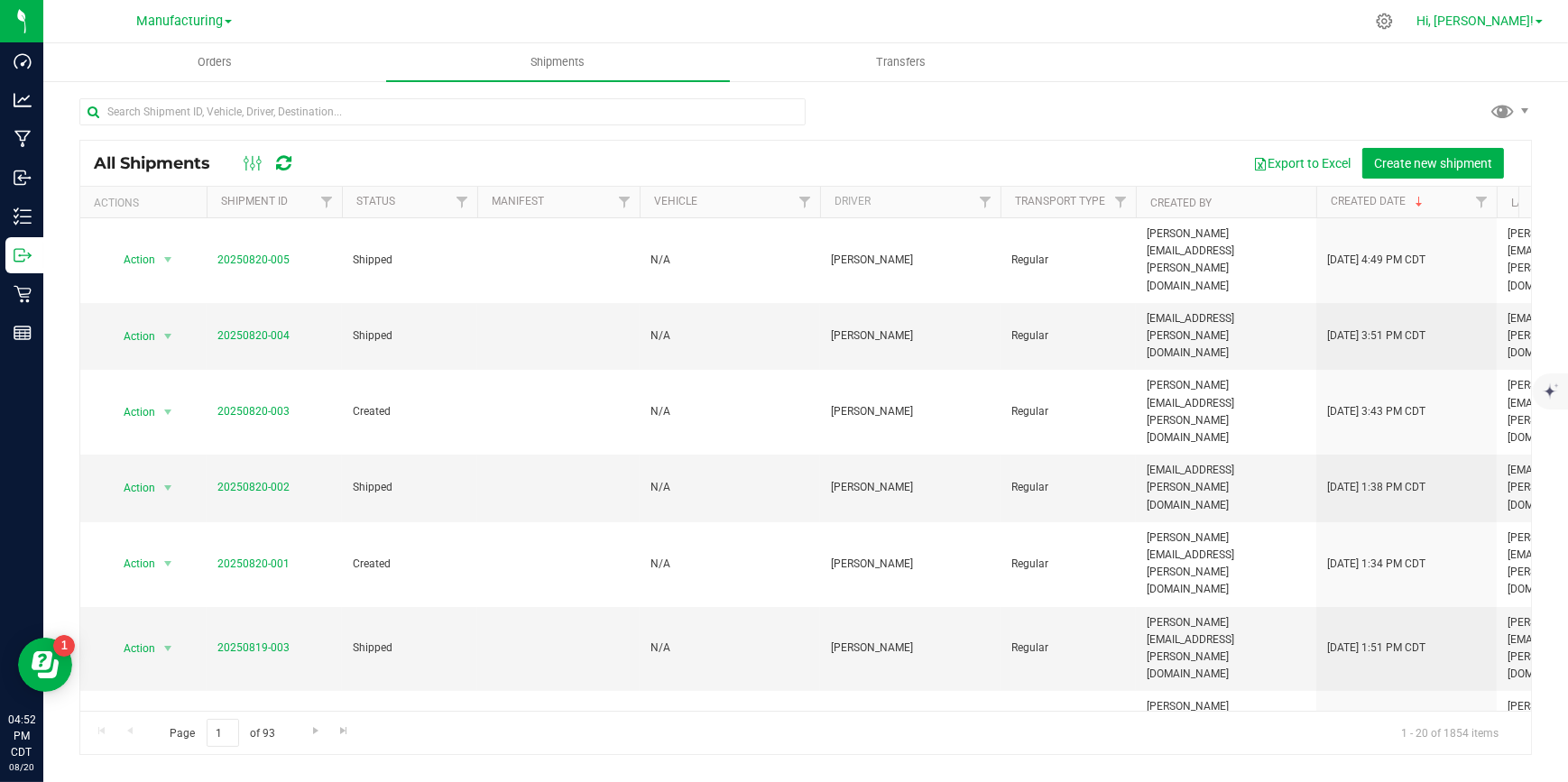
click at [1522, 20] on span "Hi, [PERSON_NAME]!" at bounding box center [1474, 21] width 118 height 15
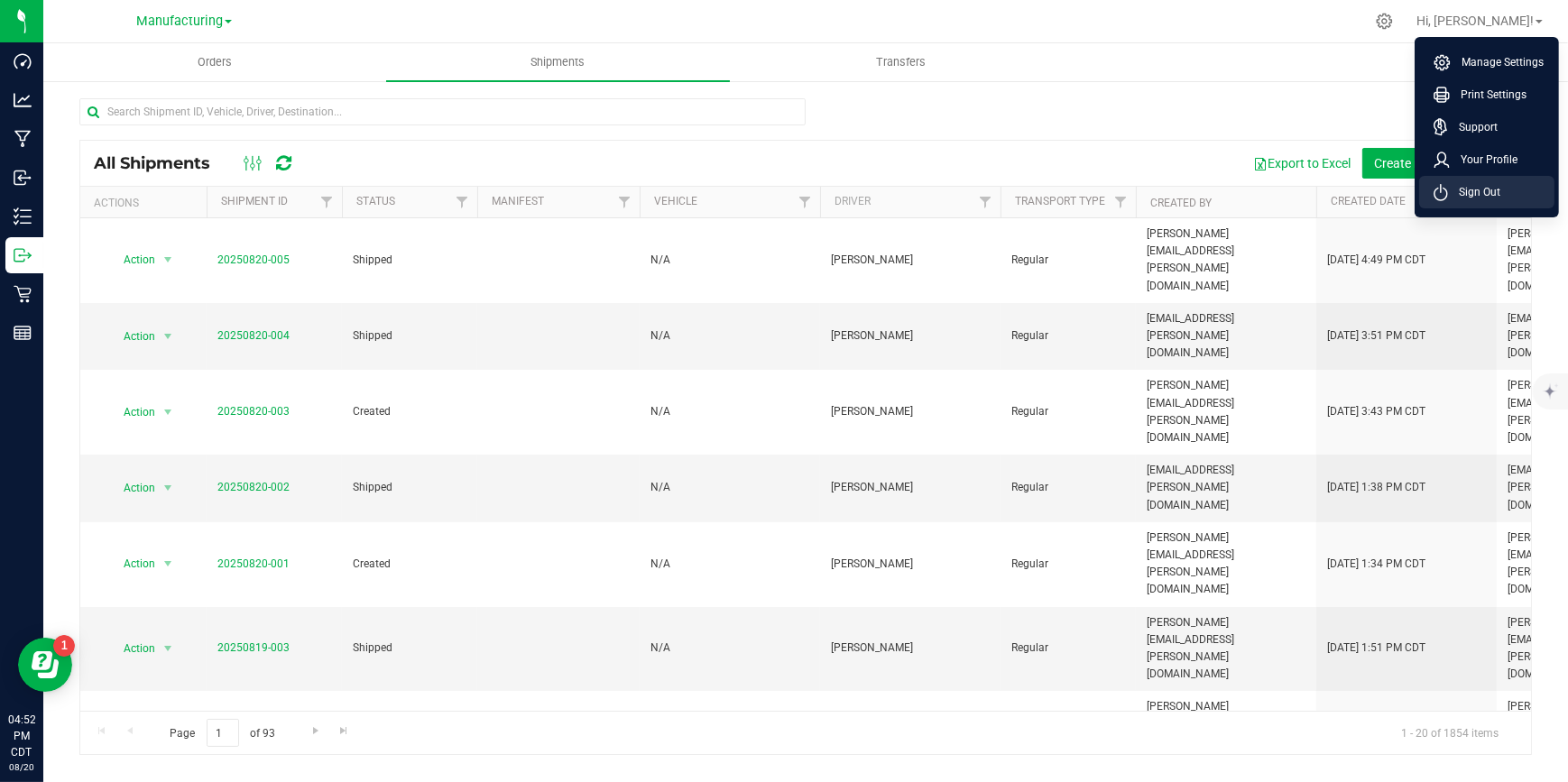
click at [1460, 188] on span "Sign Out" at bounding box center [1473, 192] width 52 height 18
